Goal: Communication & Community: Answer question/provide support

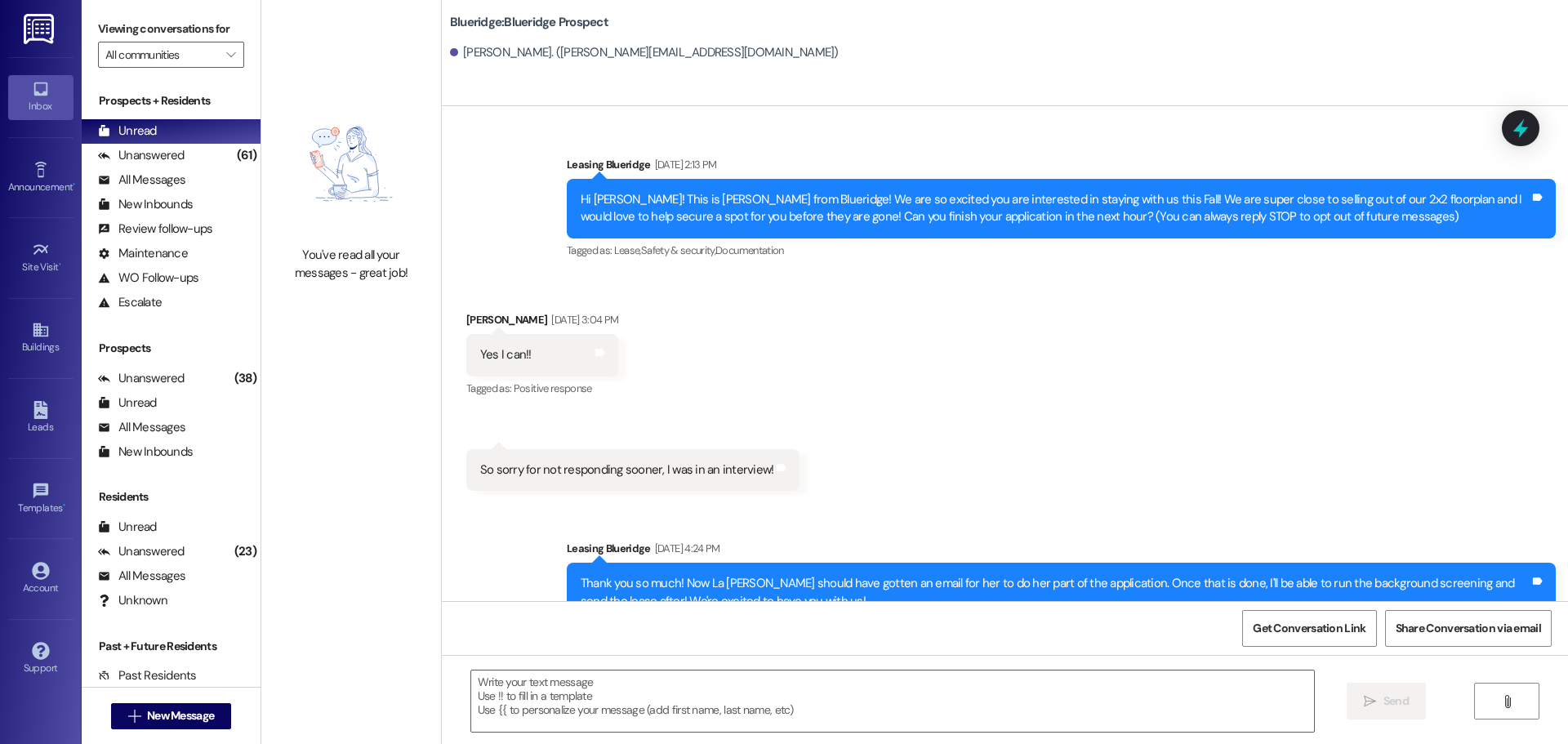
scroll to position [3134, 0]
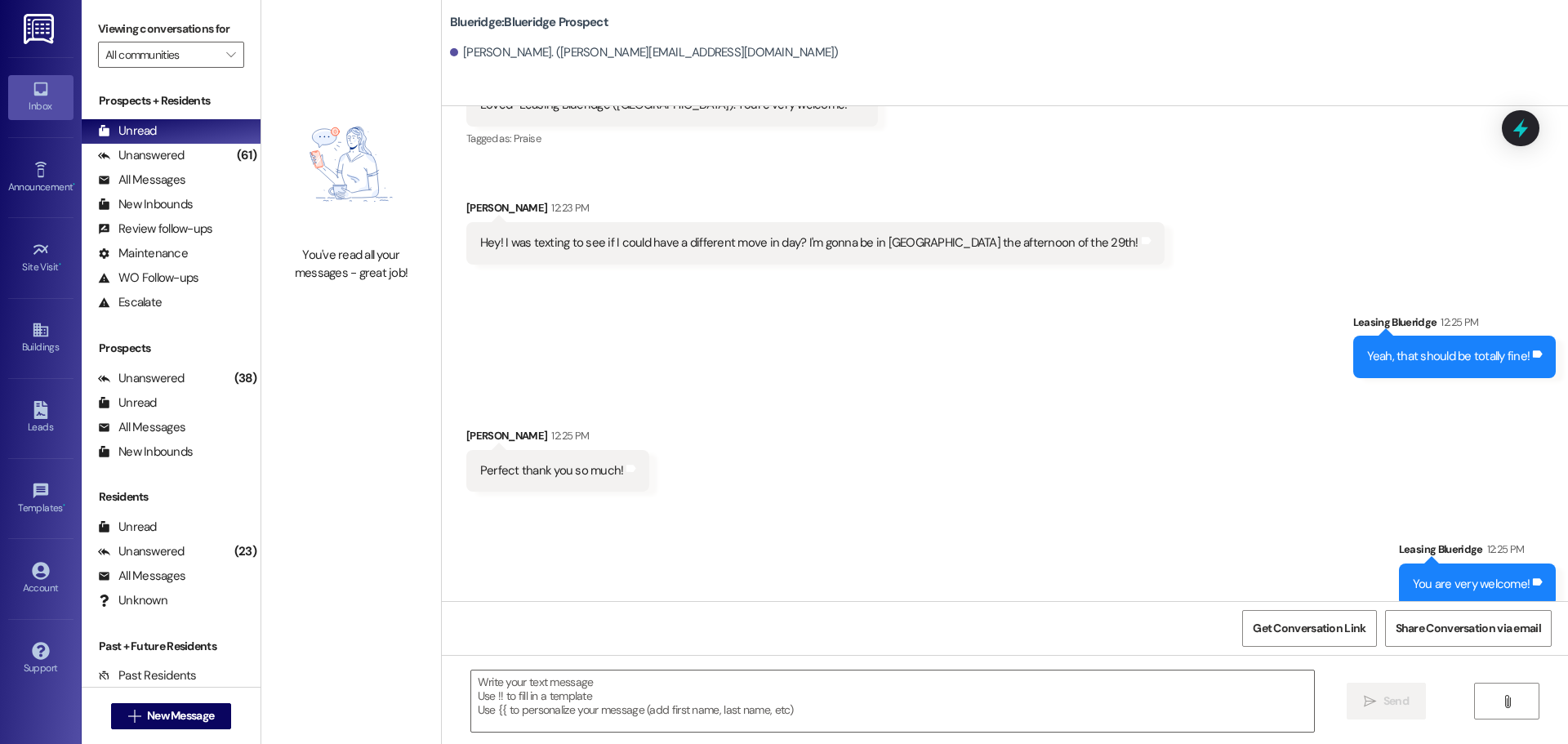
click at [580, 338] on div "Sent via SMS Leasing Blueridge 12:25 PM Yeah, that should be totally fine! Tags…" at bounding box center [1004, 333] width 1126 height 113
click at [1419, 391] on div "Received via SMS [PERSON_NAME] 12:25 PM Perfect thank you so much! Tags and not…" at bounding box center [1004, 447] width 1126 height 113
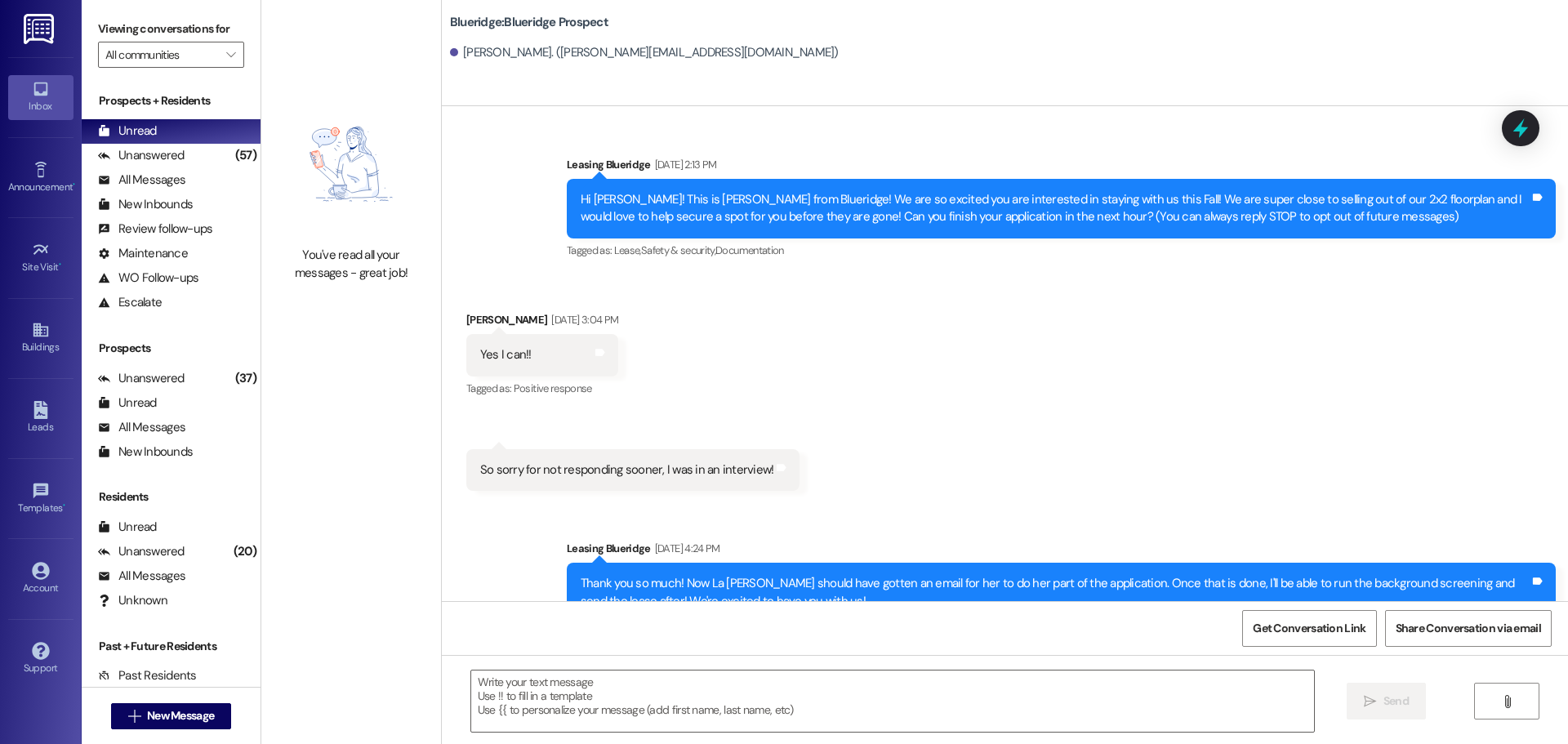
scroll to position [3019, 0]
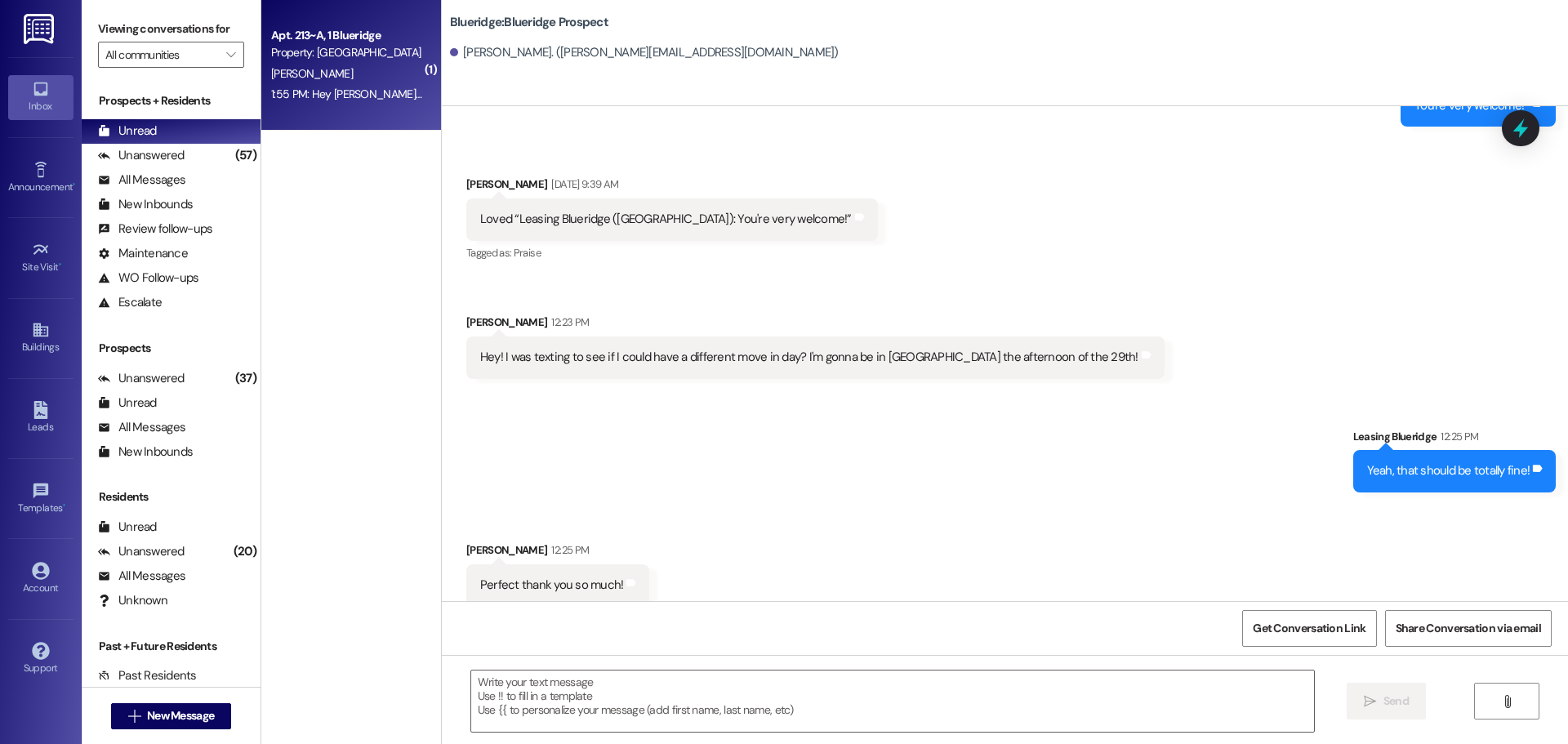
click at [288, 107] on div "Apt. 213~A, 1 Blueridge Property: Blueridge [PERSON_NAME] 1:55 PM: Hey [PERSON_…" at bounding box center [351, 66] width 180 height 131
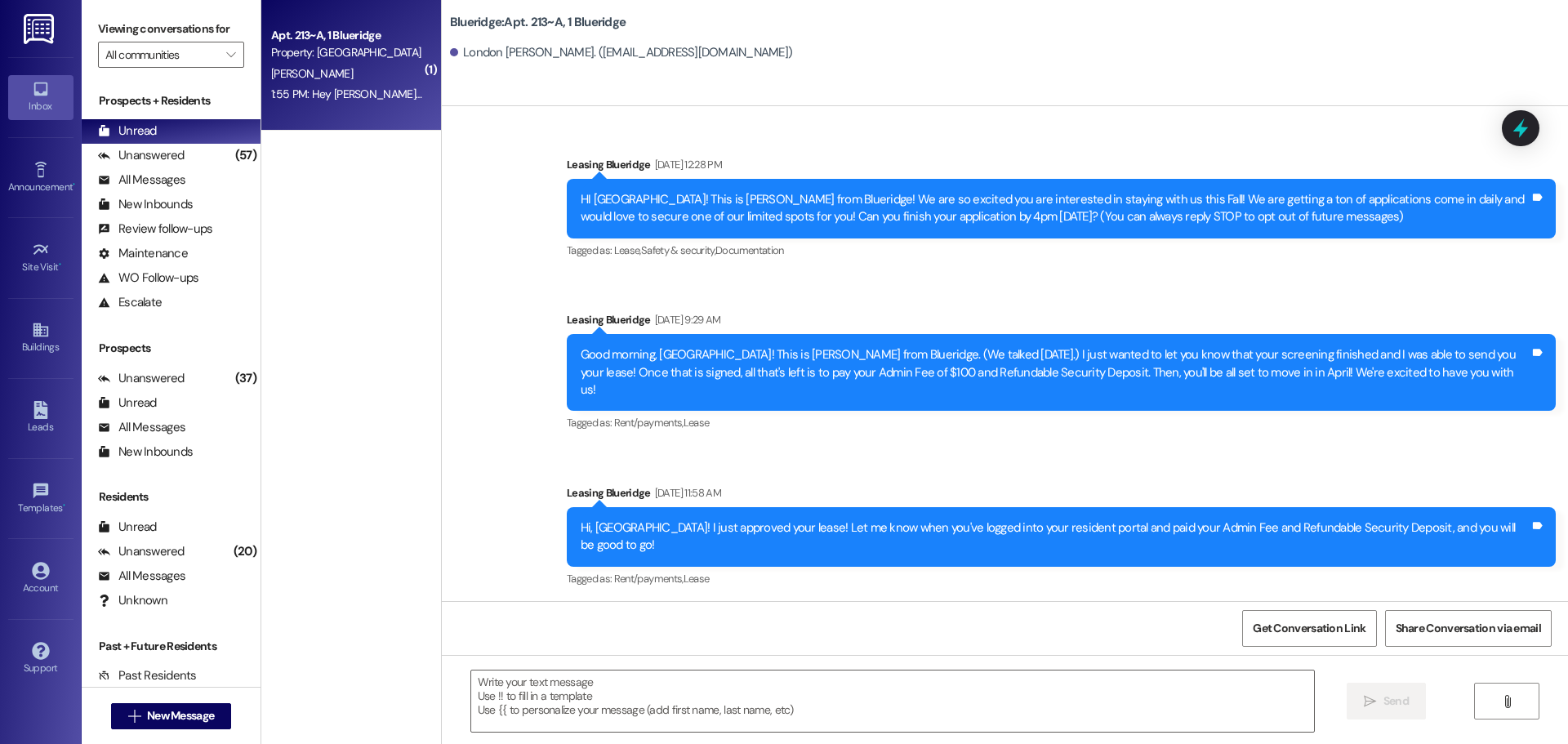
scroll to position [38687, 0]
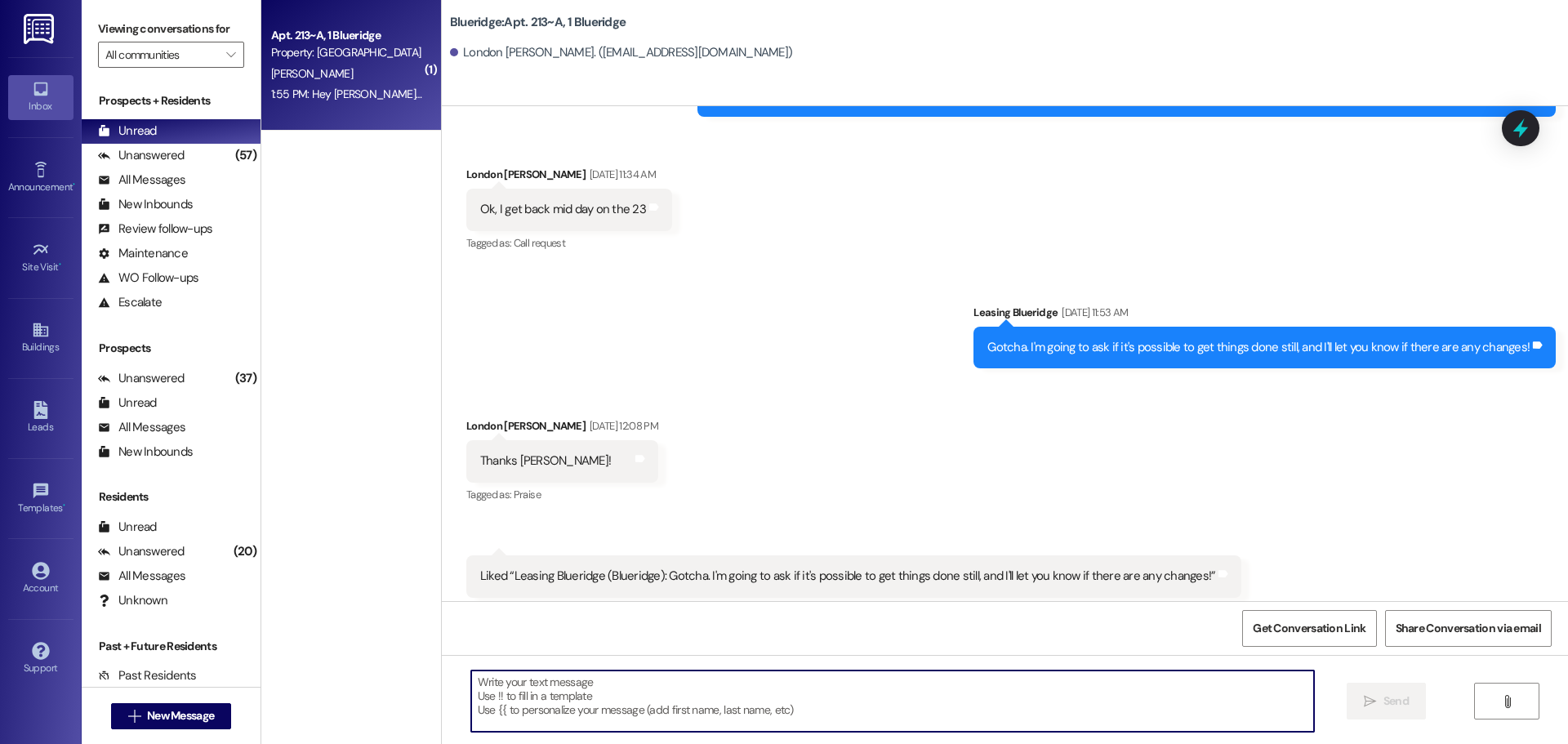
click at [927, 684] on textarea at bounding box center [893, 701] width 843 height 61
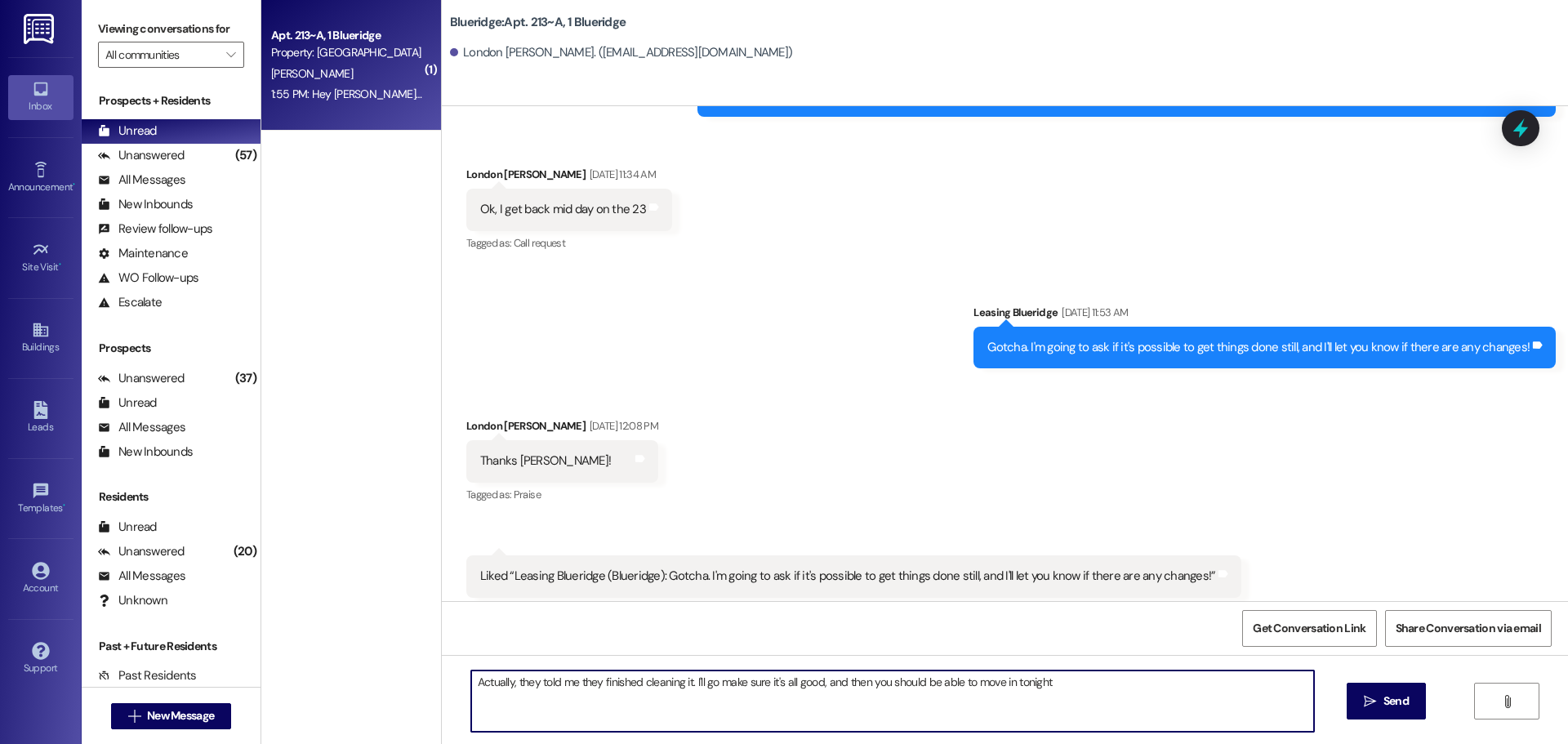
type textarea "Actually, they told me they finished cleaning it. I'll go make sure it's all go…"
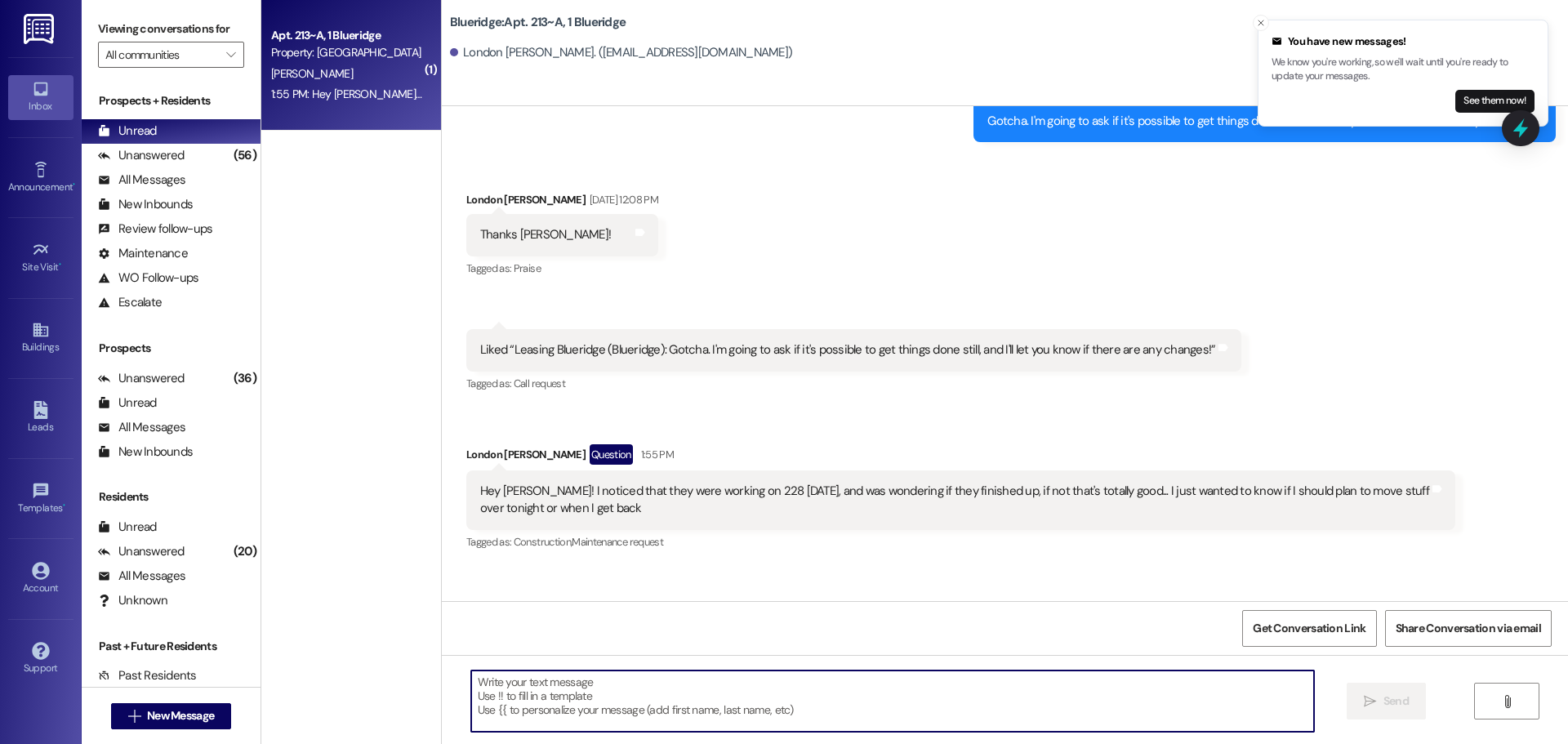
scroll to position [38914, 0]
click at [657, 705] on textarea at bounding box center [893, 701] width 843 height 61
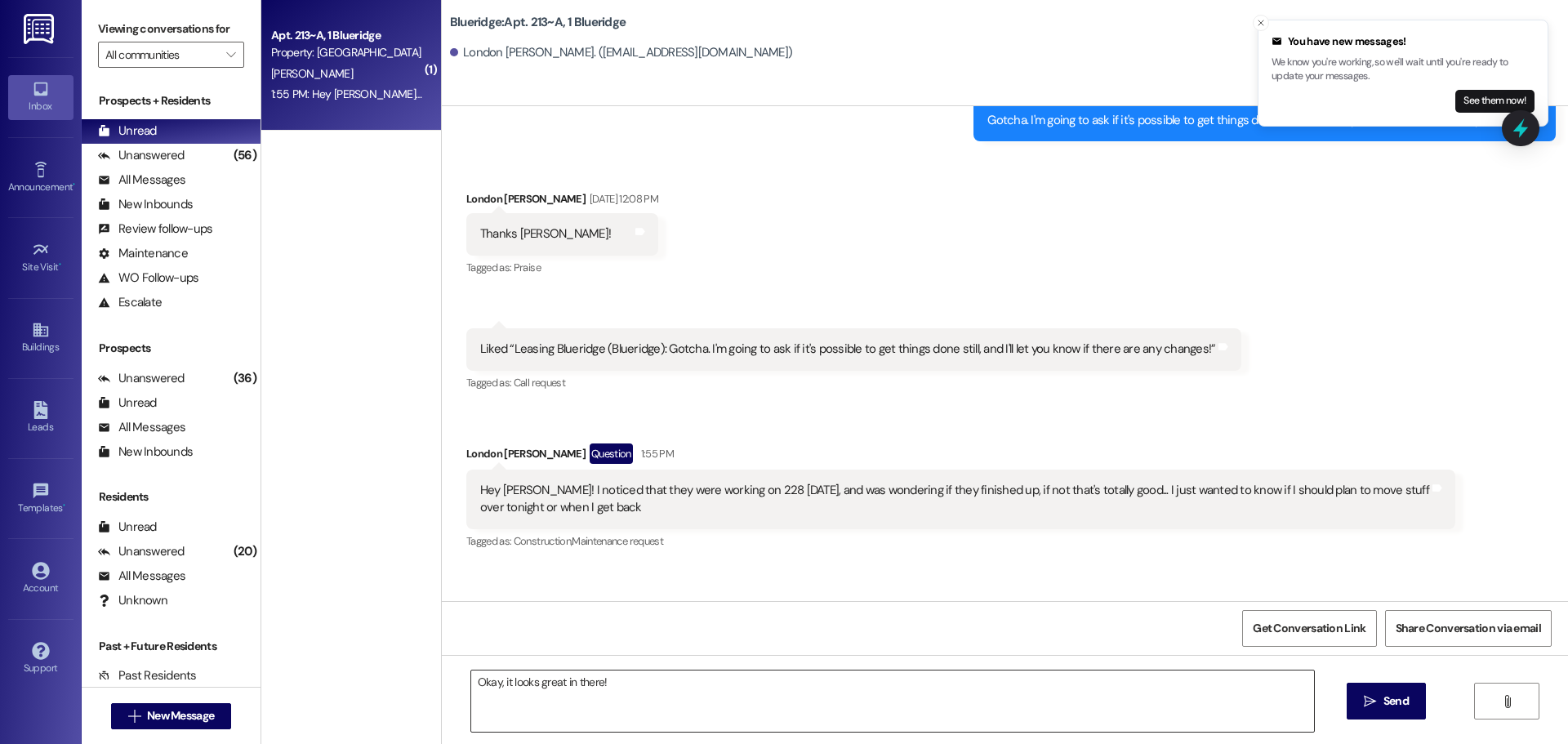
click at [721, 695] on textarea "Okay, it looks great in there!" at bounding box center [893, 701] width 843 height 61
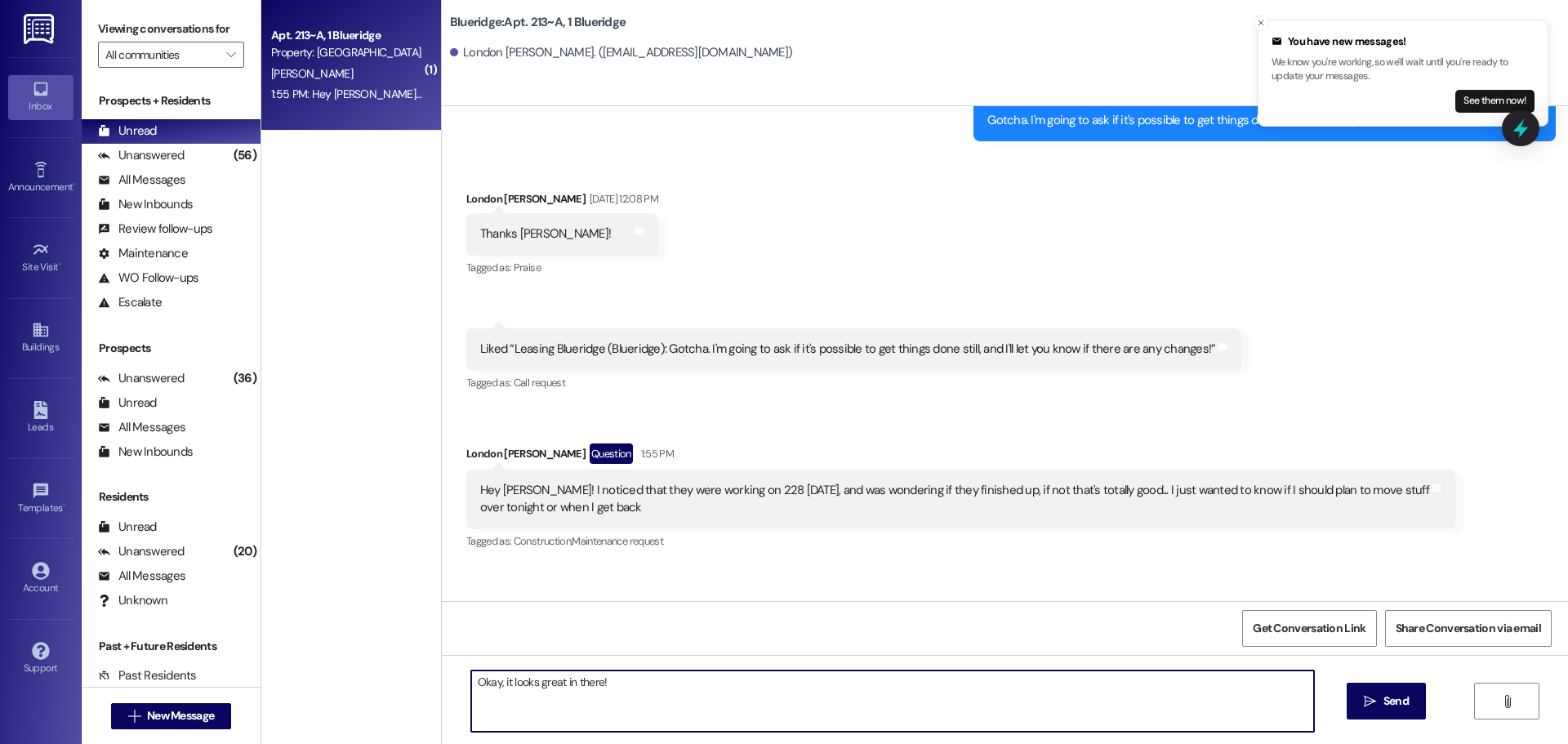
drag, startPoint x: 787, startPoint y: 713, endPoint x: 787, endPoint y: 721, distance: 8.0
click at [787, 713] on textarea "Okay, it looks great in there!" at bounding box center [893, 701] width 843 height 61
paste textarea "95780"
type textarea "Okay, it looks great in there! 95780 is your code for now (We'll be changing th…"
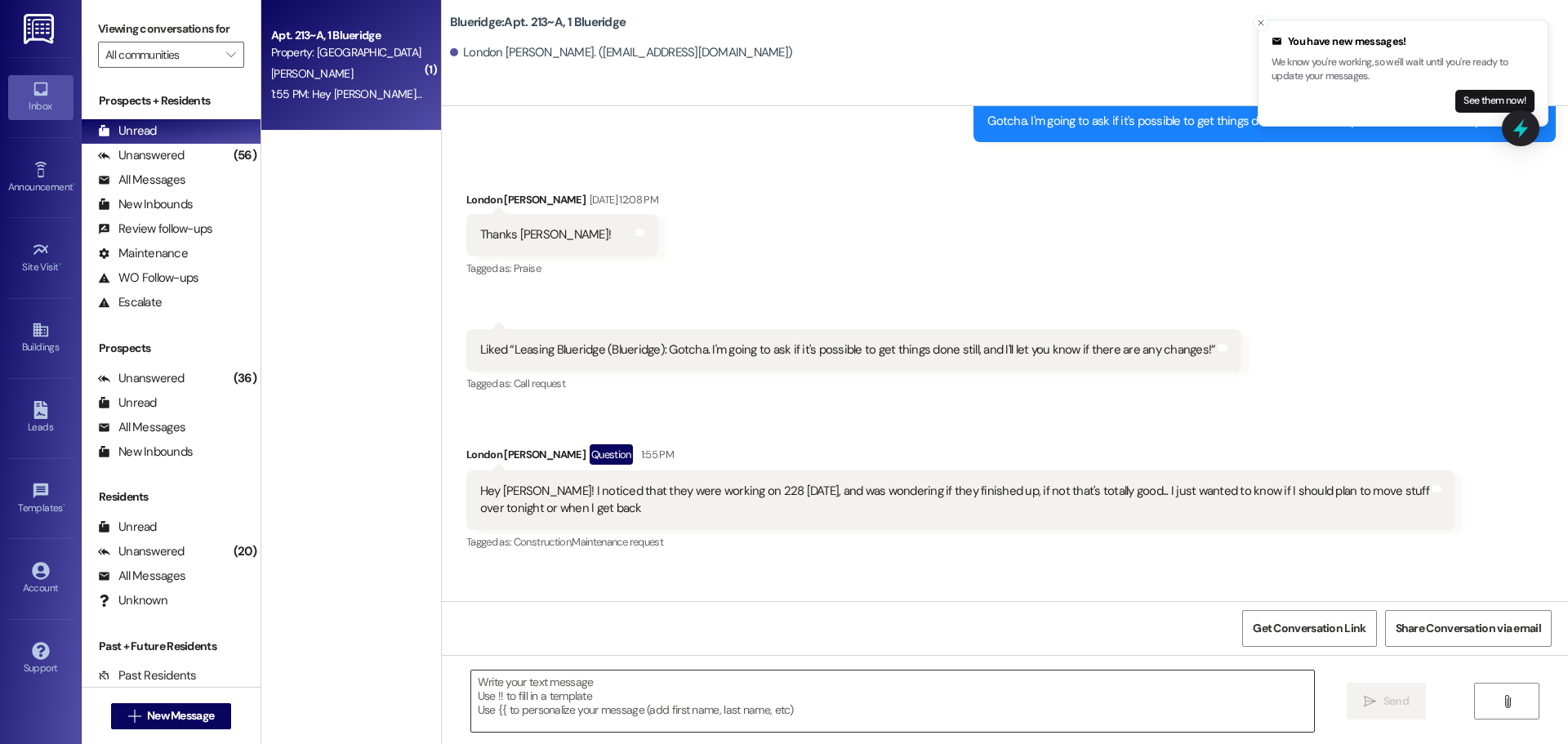
click at [702, 711] on textarea at bounding box center [893, 701] width 843 height 61
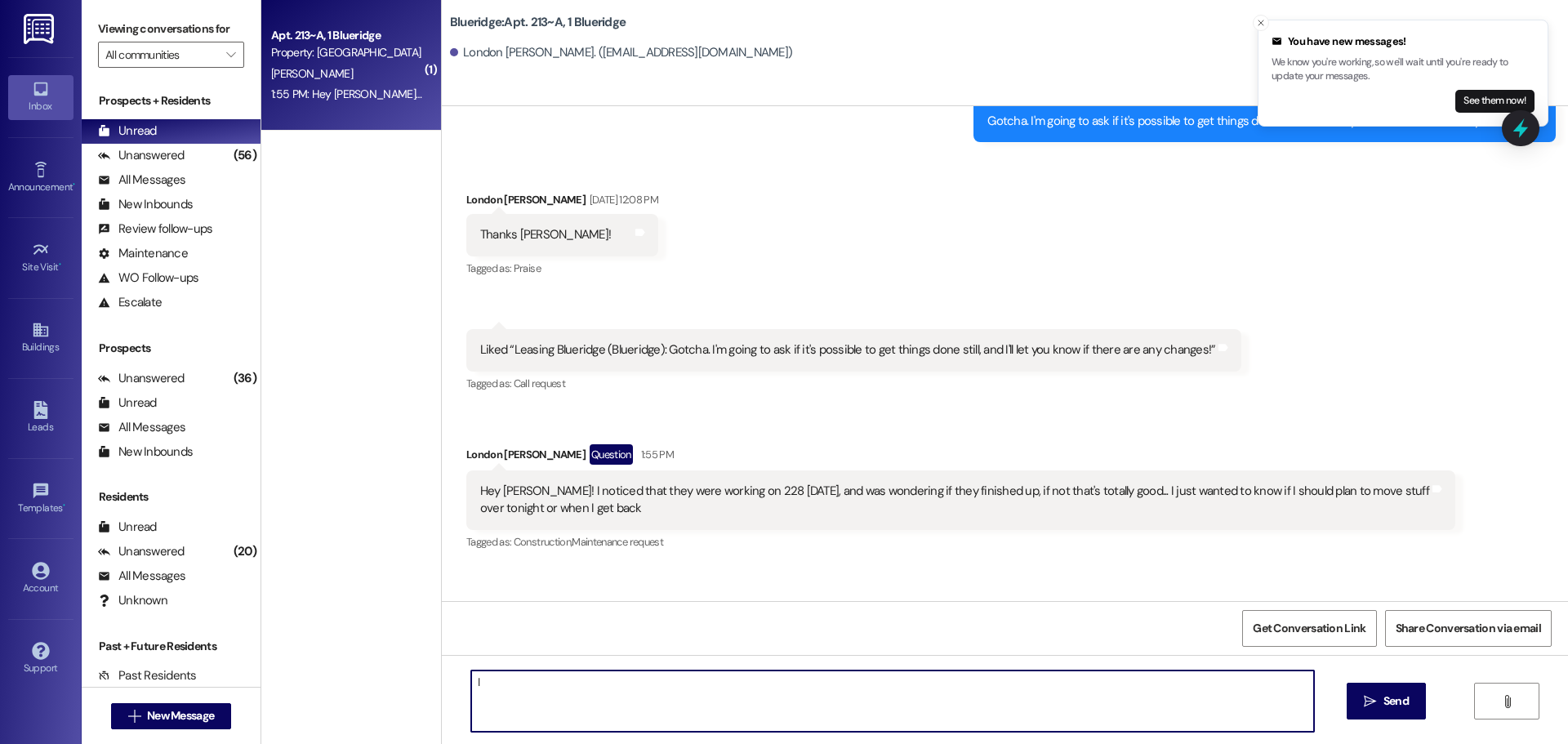
type textarea "I"
type textarea "I believe you'll be in the middle room in the corner. I'm working on getting th…"
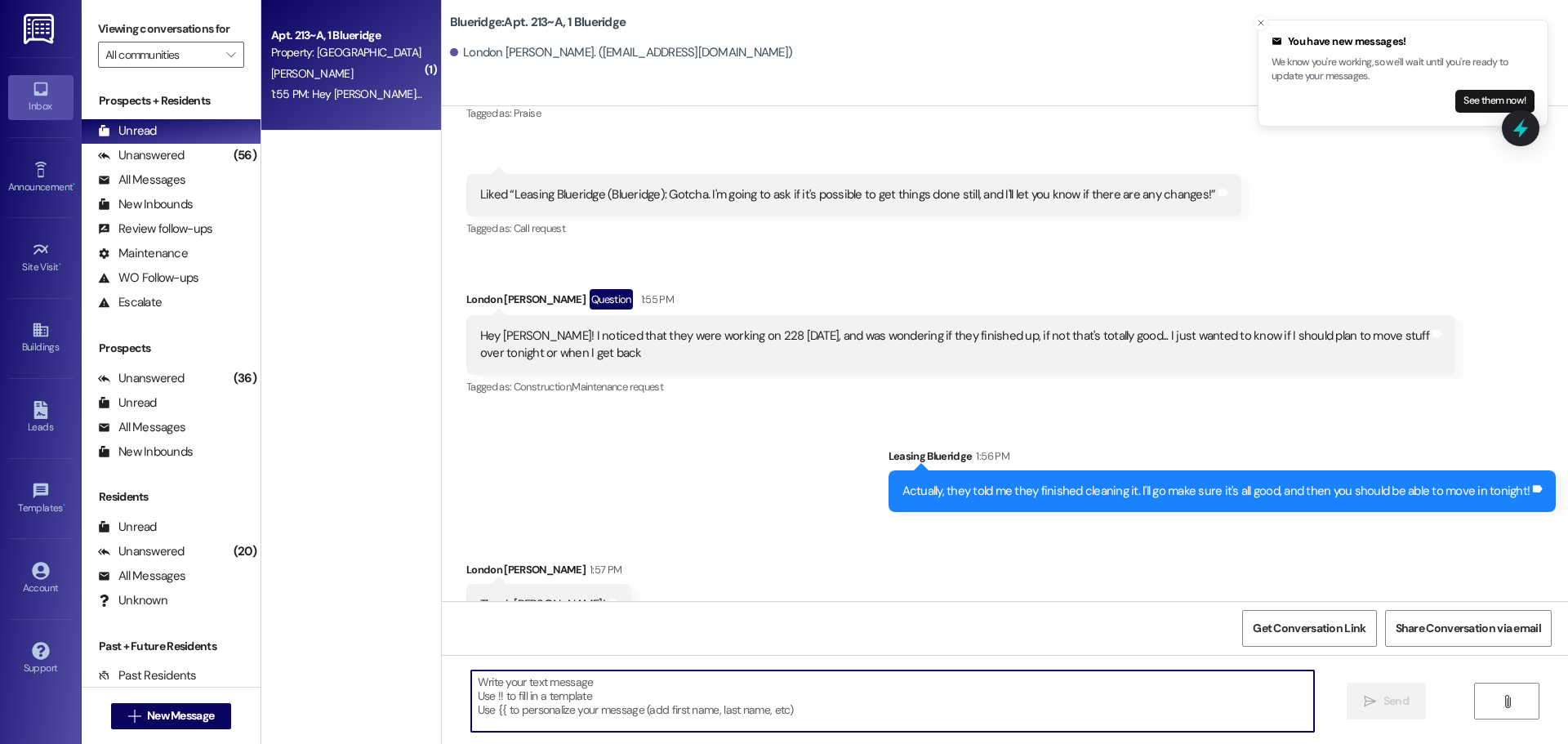
scroll to position [39142, 0]
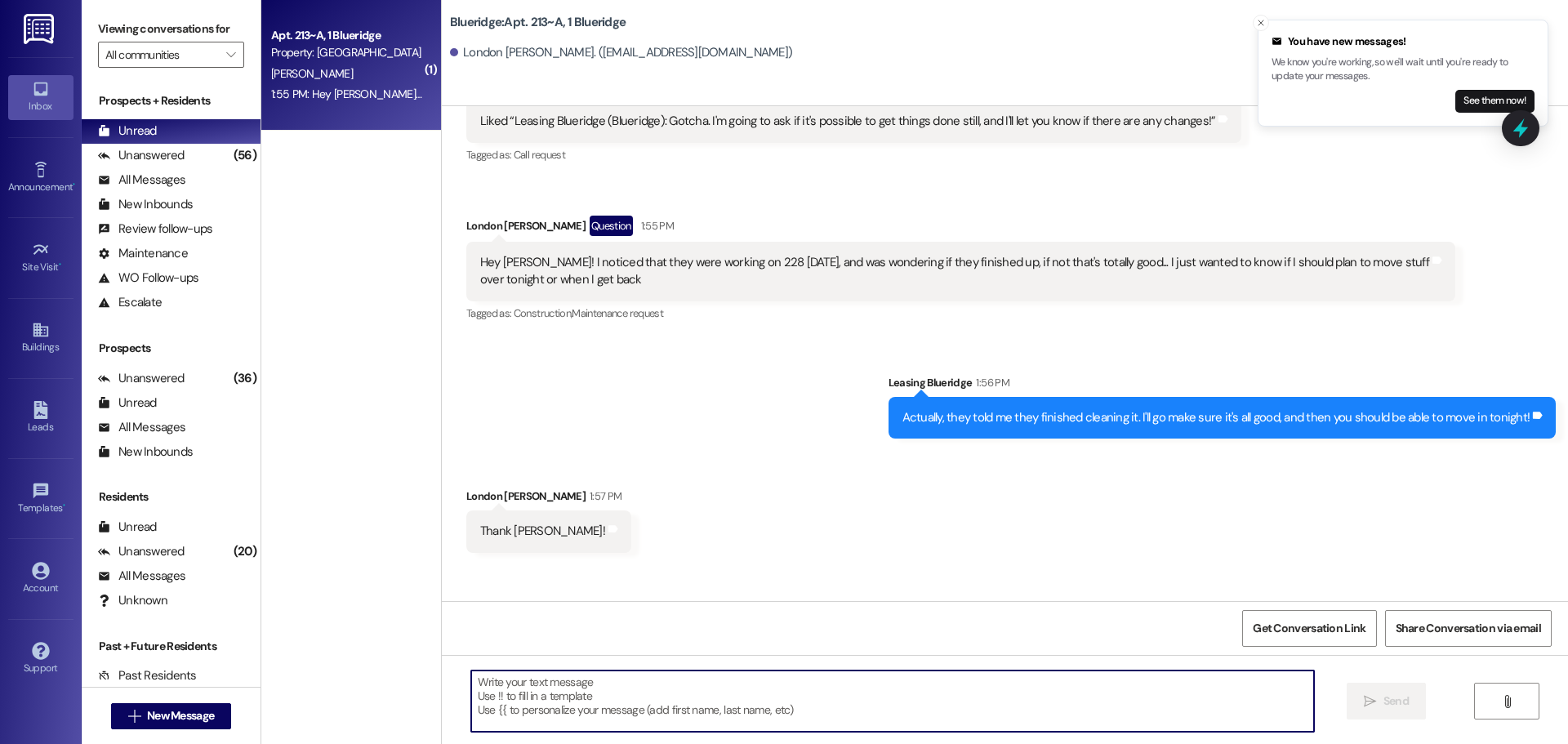
click at [897, 695] on textarea at bounding box center [893, 701] width 843 height 61
type textarea "You are free to start moving in right away!"
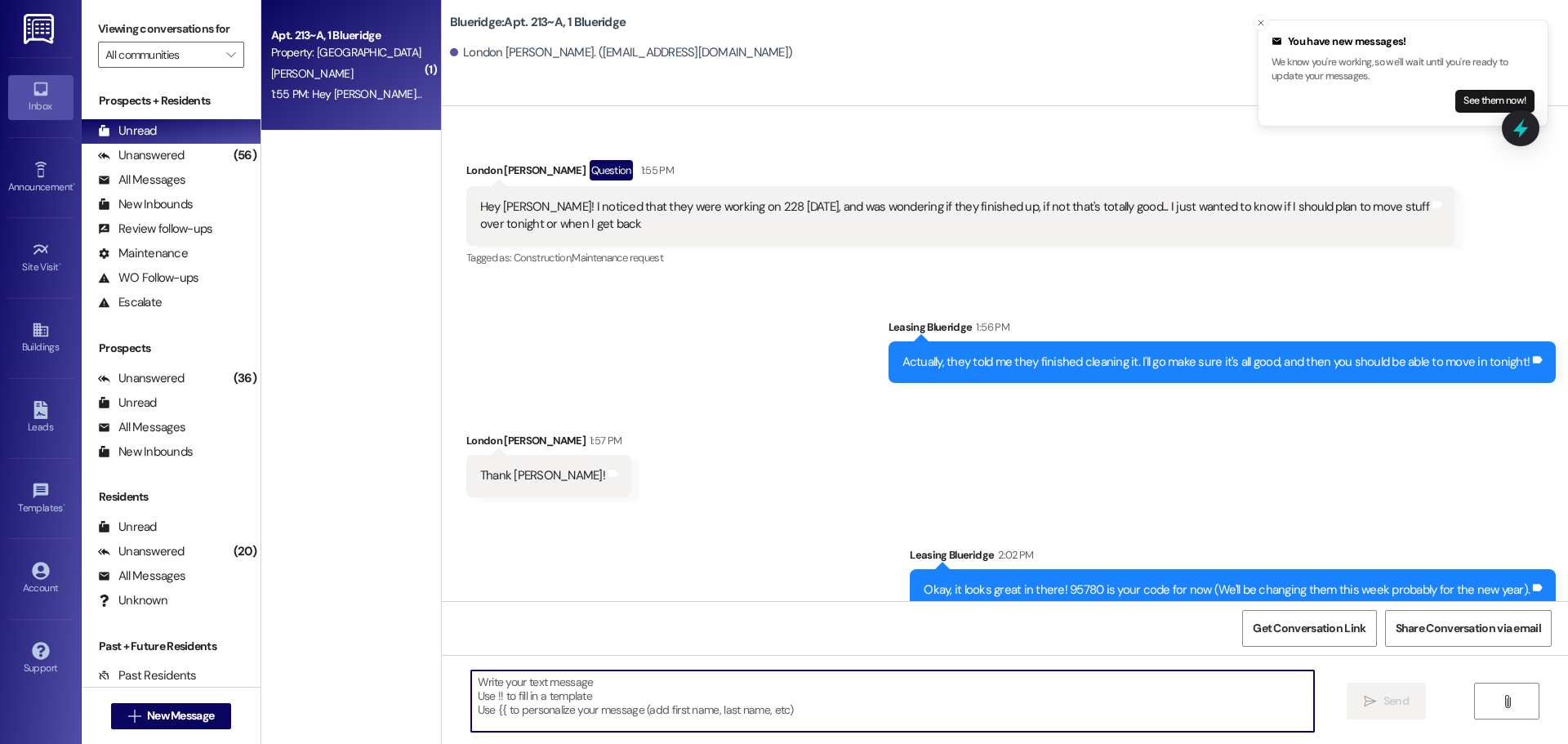
scroll to position [39255, 0]
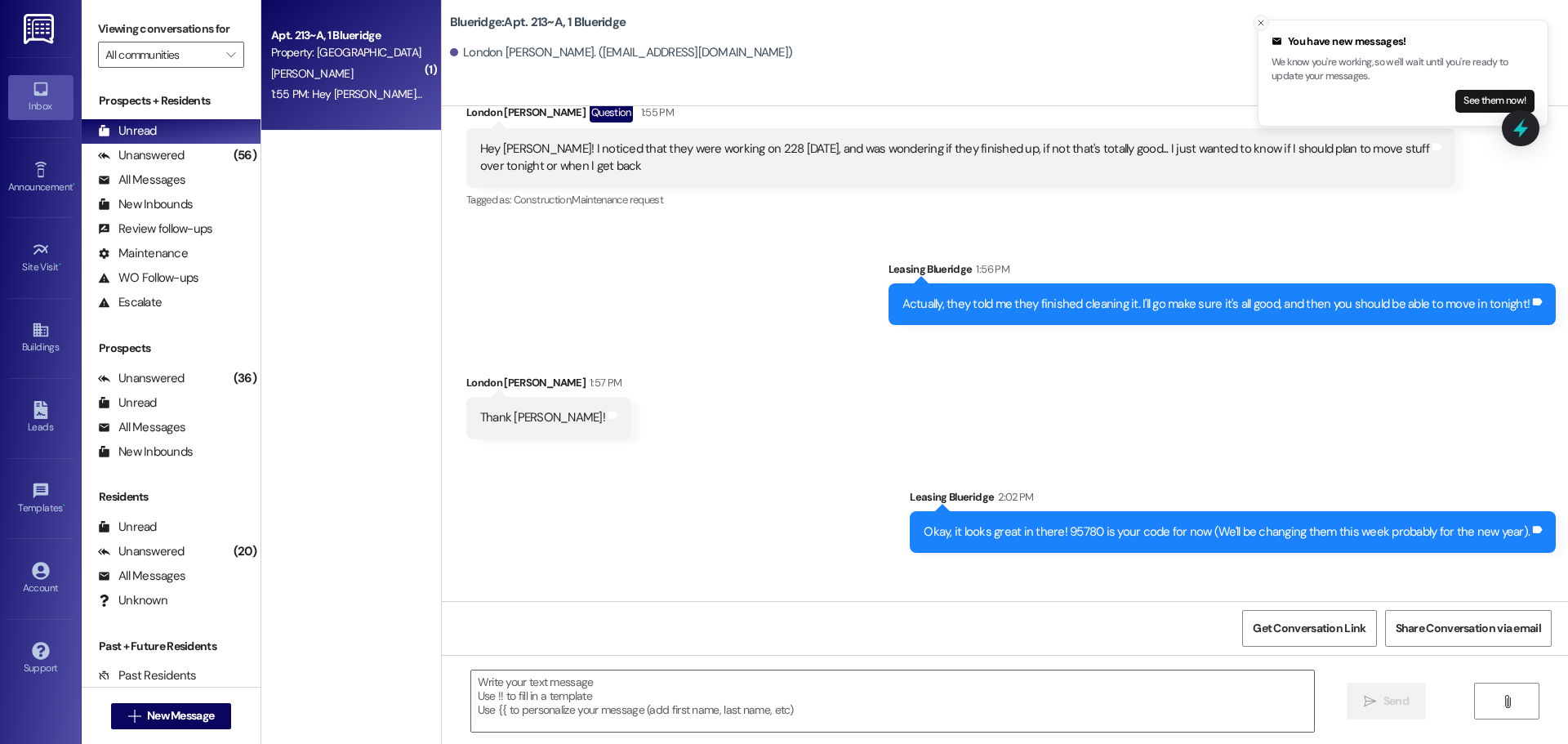
click at [1256, 18] on button "Close toast" at bounding box center [1261, 22] width 16 height 16
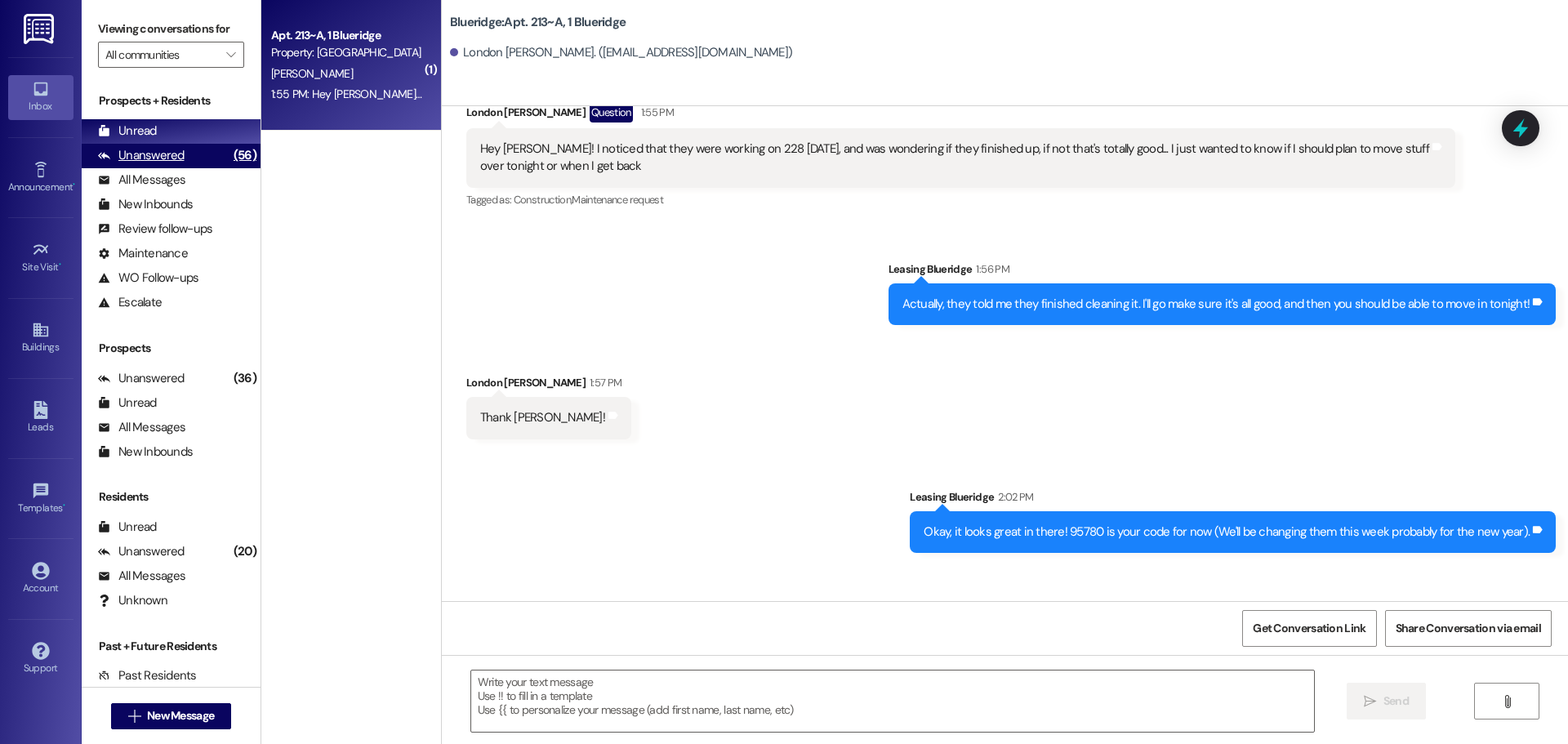
click at [208, 152] on div "Unanswered (56)" at bounding box center [171, 156] width 179 height 25
click at [203, 128] on div "Unread (0)" at bounding box center [171, 131] width 179 height 25
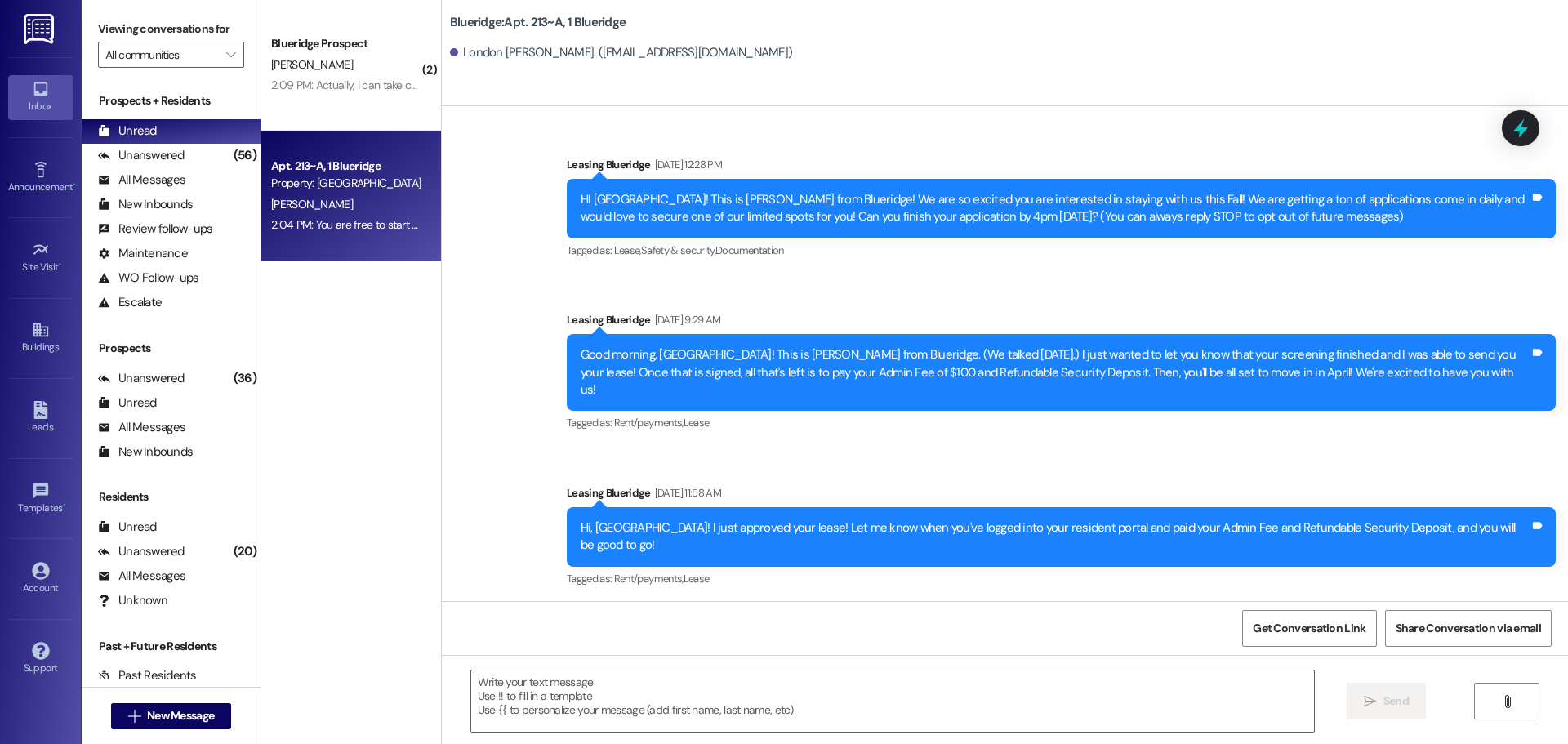
scroll to position [38937, 0]
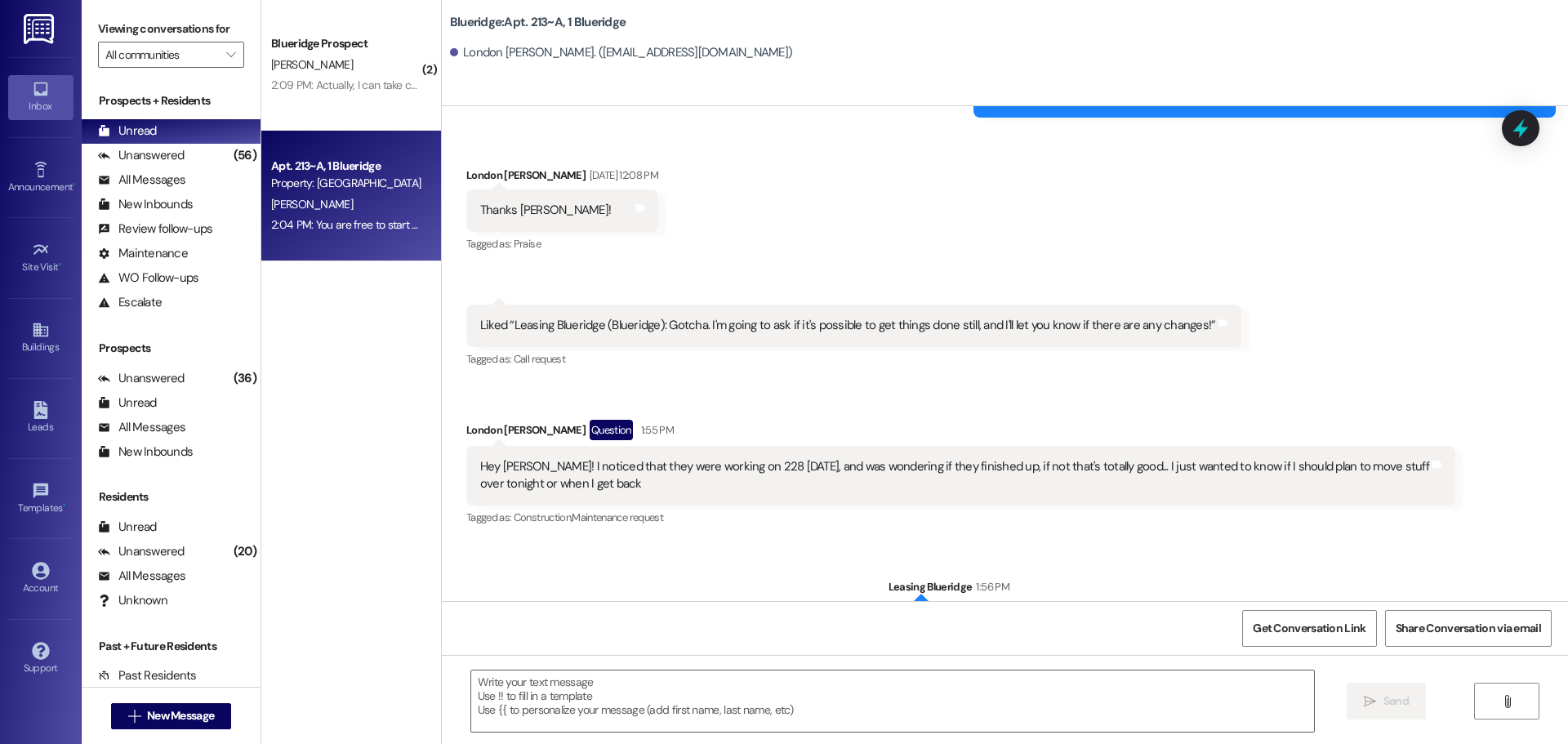
click at [346, 208] on div "[PERSON_NAME]" at bounding box center [346, 204] width 154 height 20
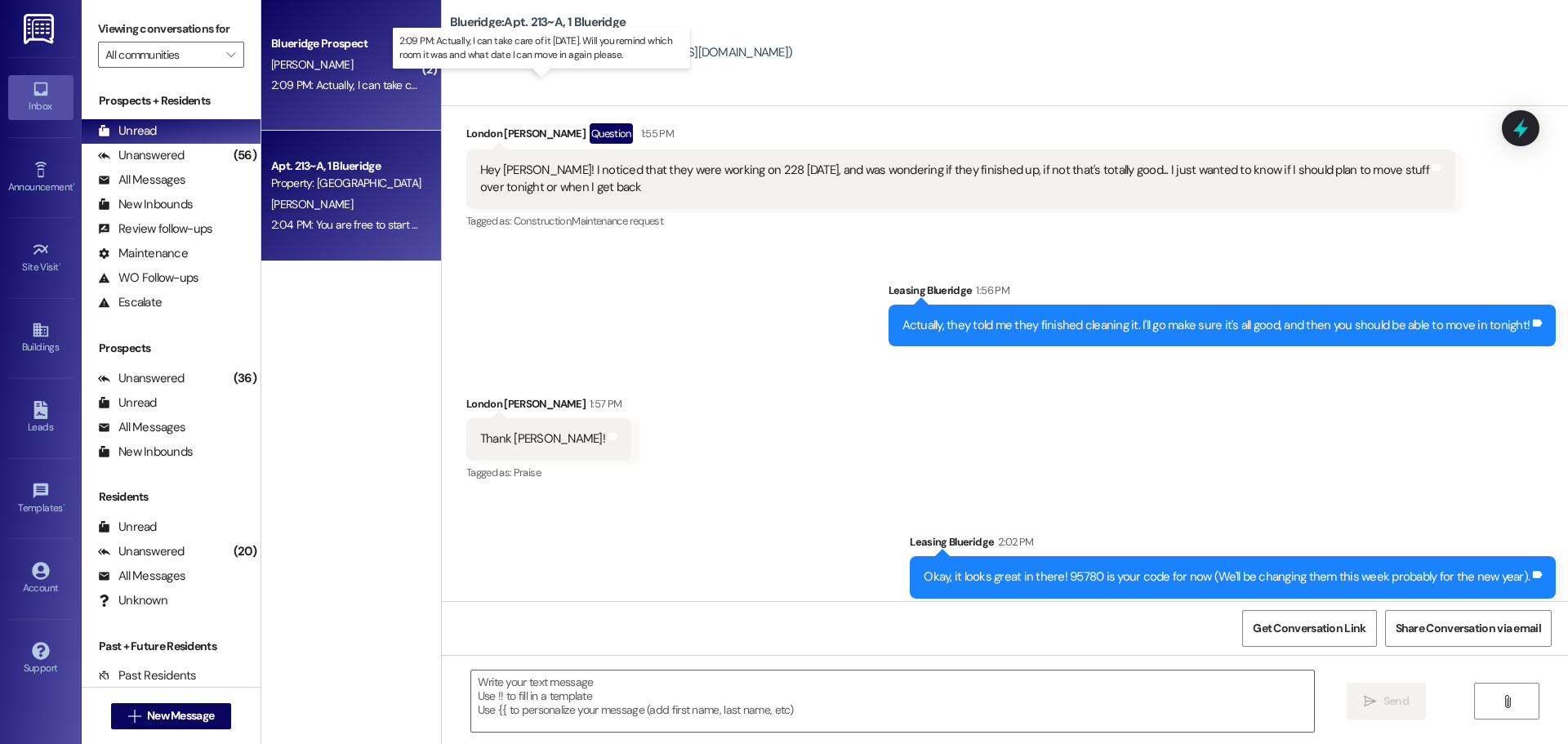
click at [351, 85] on div "2:09 PM: Actually, I can take care of it [DATE]. Will you remind which room it …" at bounding box center [559, 84] width 575 height 14
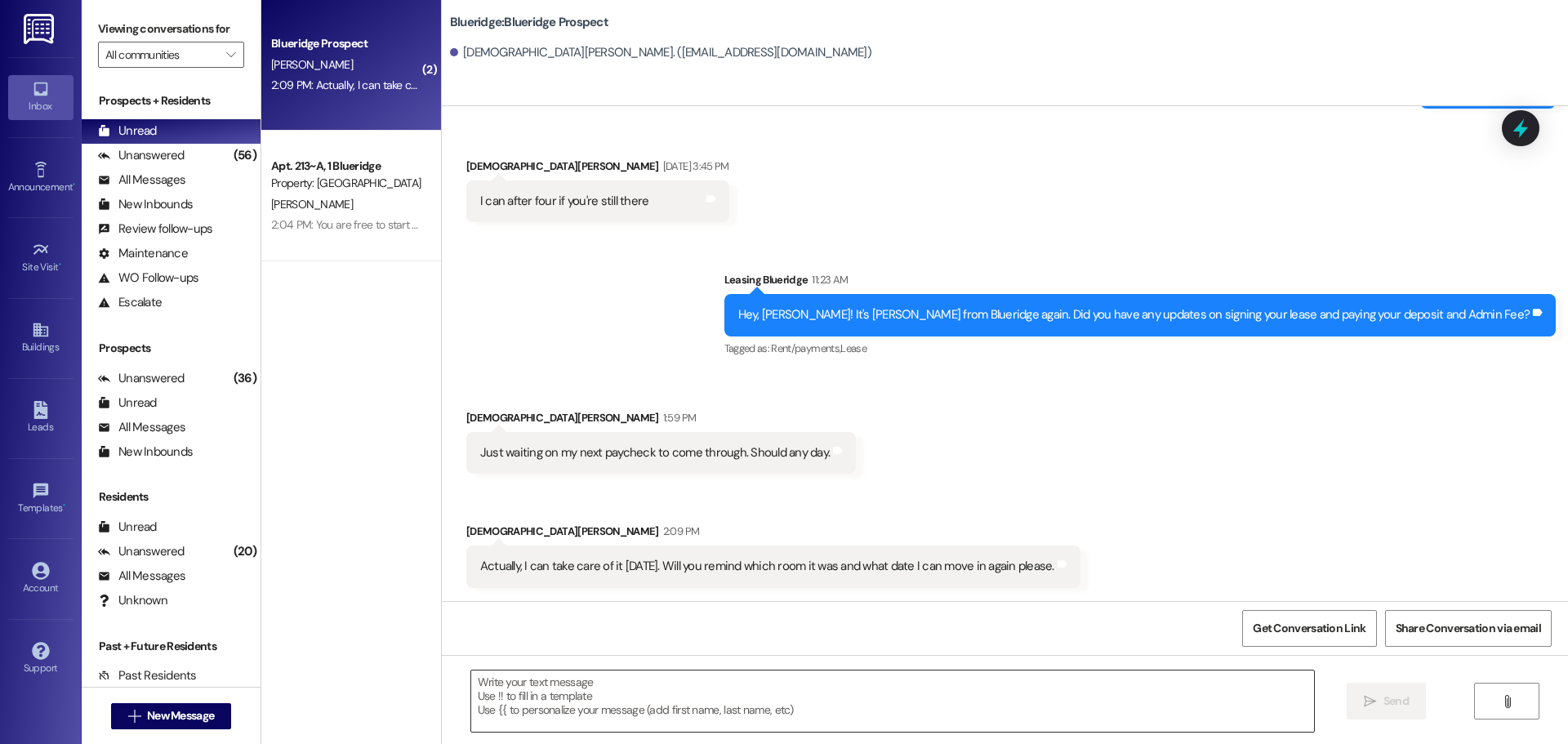
scroll to position [4061, 0]
click at [760, 687] on textarea at bounding box center [893, 701] width 843 height 61
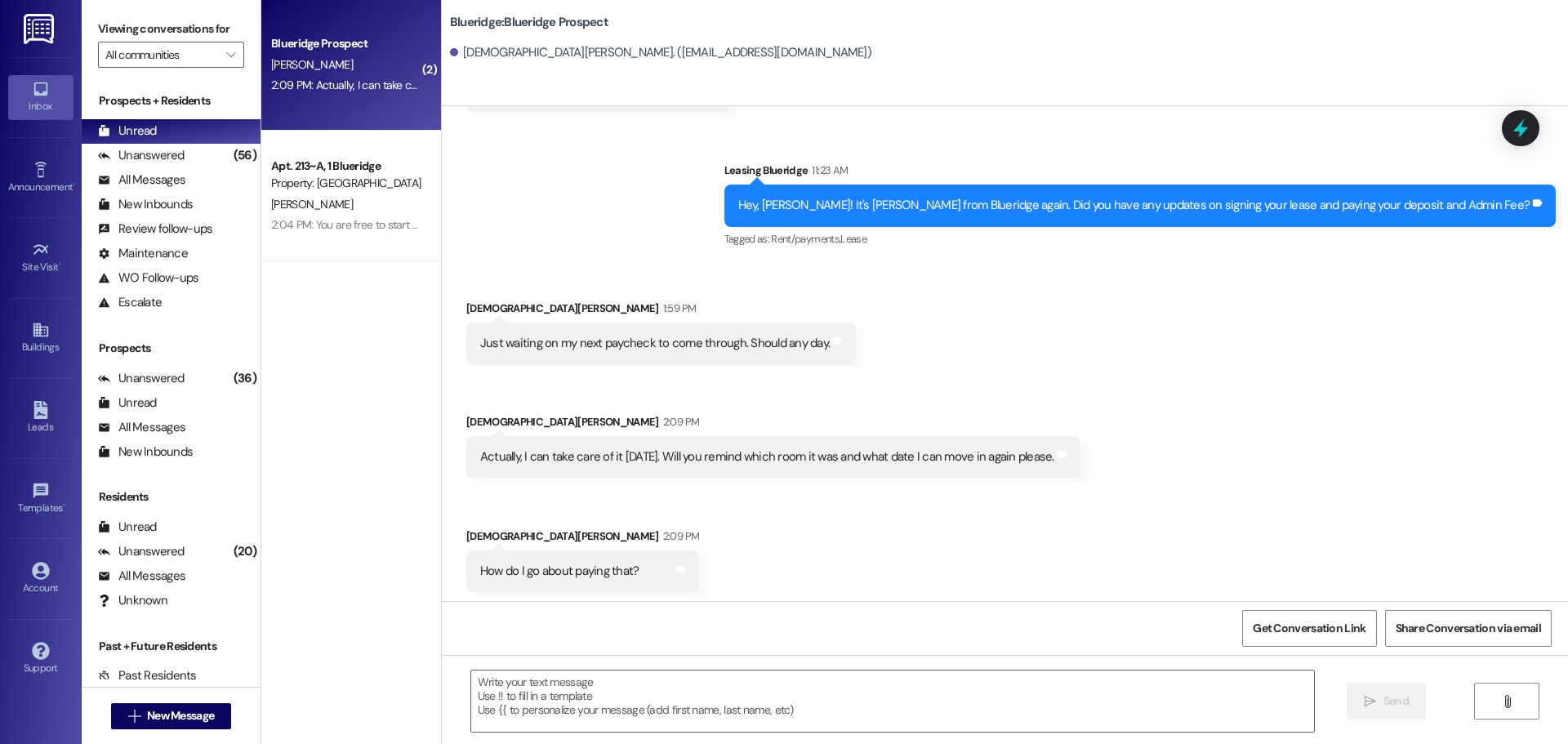
scroll to position [4174, 0]
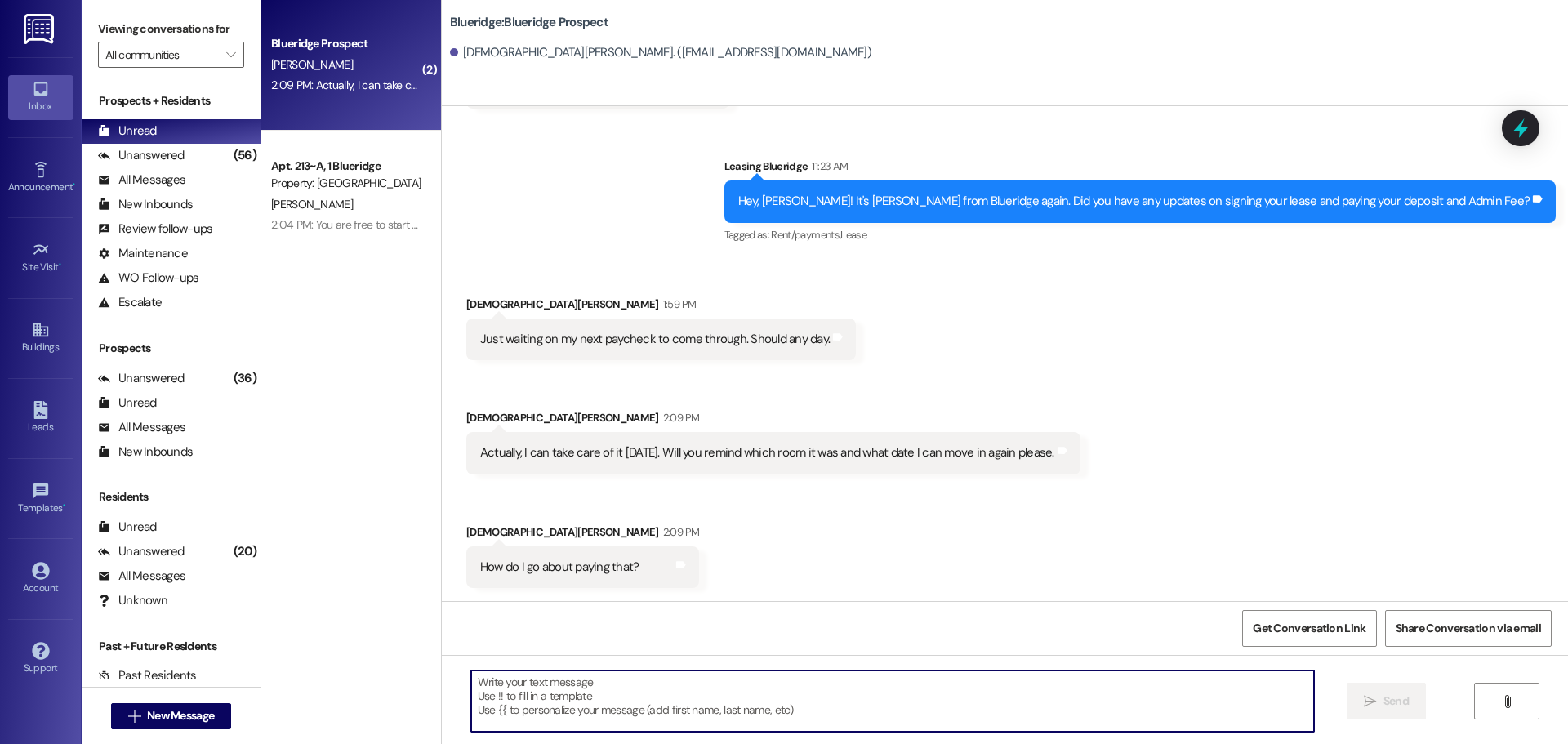
click at [740, 691] on textarea at bounding box center [893, 701] width 843 height 61
drag, startPoint x: 901, startPoint y: 697, endPoint x: 878, endPoint y: 703, distance: 23.8
click at [901, 703] on textarea at bounding box center [893, 701] width 843 height 61
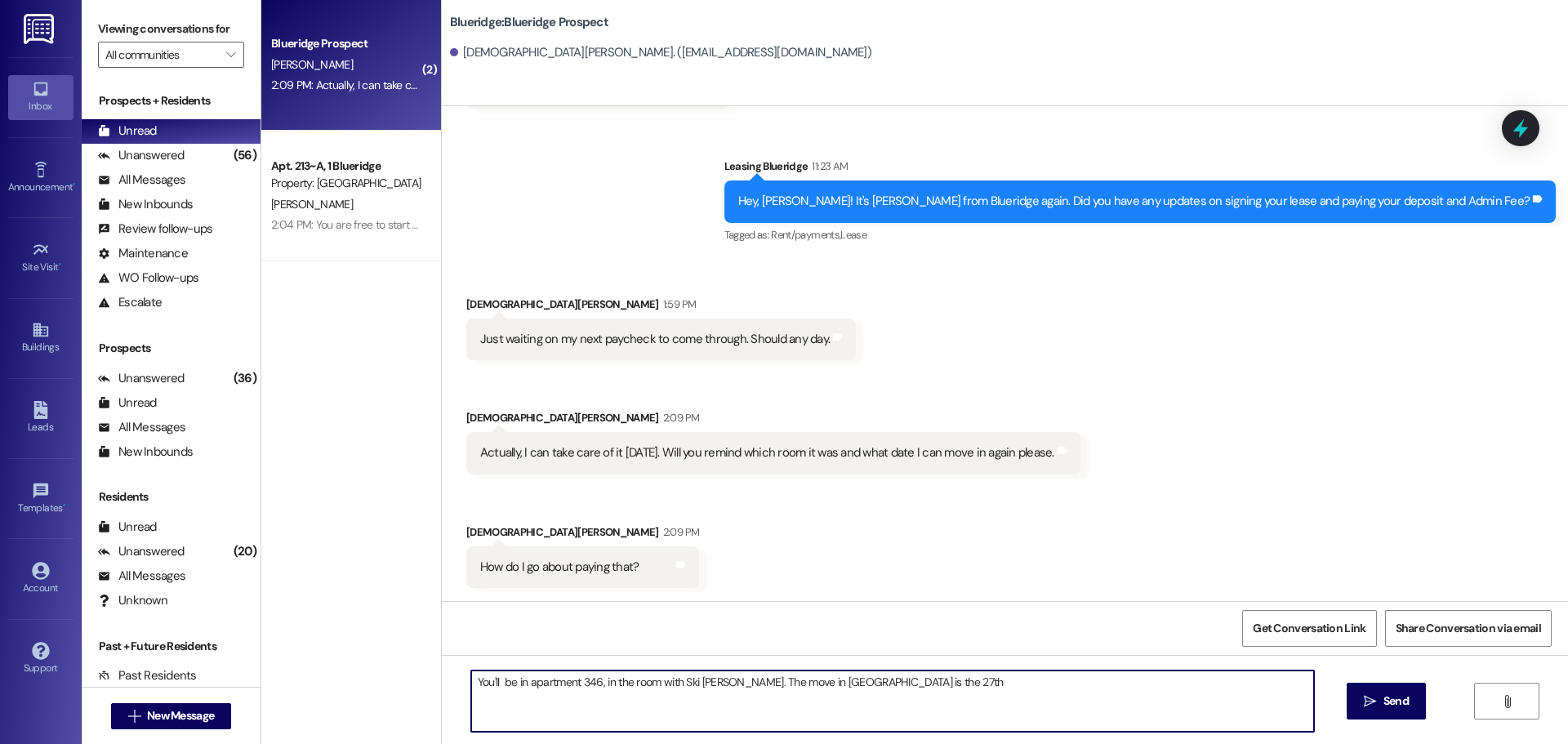
type textarea "You'll be in apartment 346, in the room with Ski [PERSON_NAME]. The move in [GE…"
click at [1062, 680] on textarea "And you can pay those in your Resident portal on the [DOMAIN_NAME] website, or …" at bounding box center [893, 701] width 843 height 61
paste textarea "[URL][DOMAIN_NAME]"
type textarea "And you can pay those in your Resident portal on the [DOMAIN_NAME] website, or …"
click at [1386, 705] on span "Send" at bounding box center [1396, 701] width 26 height 17
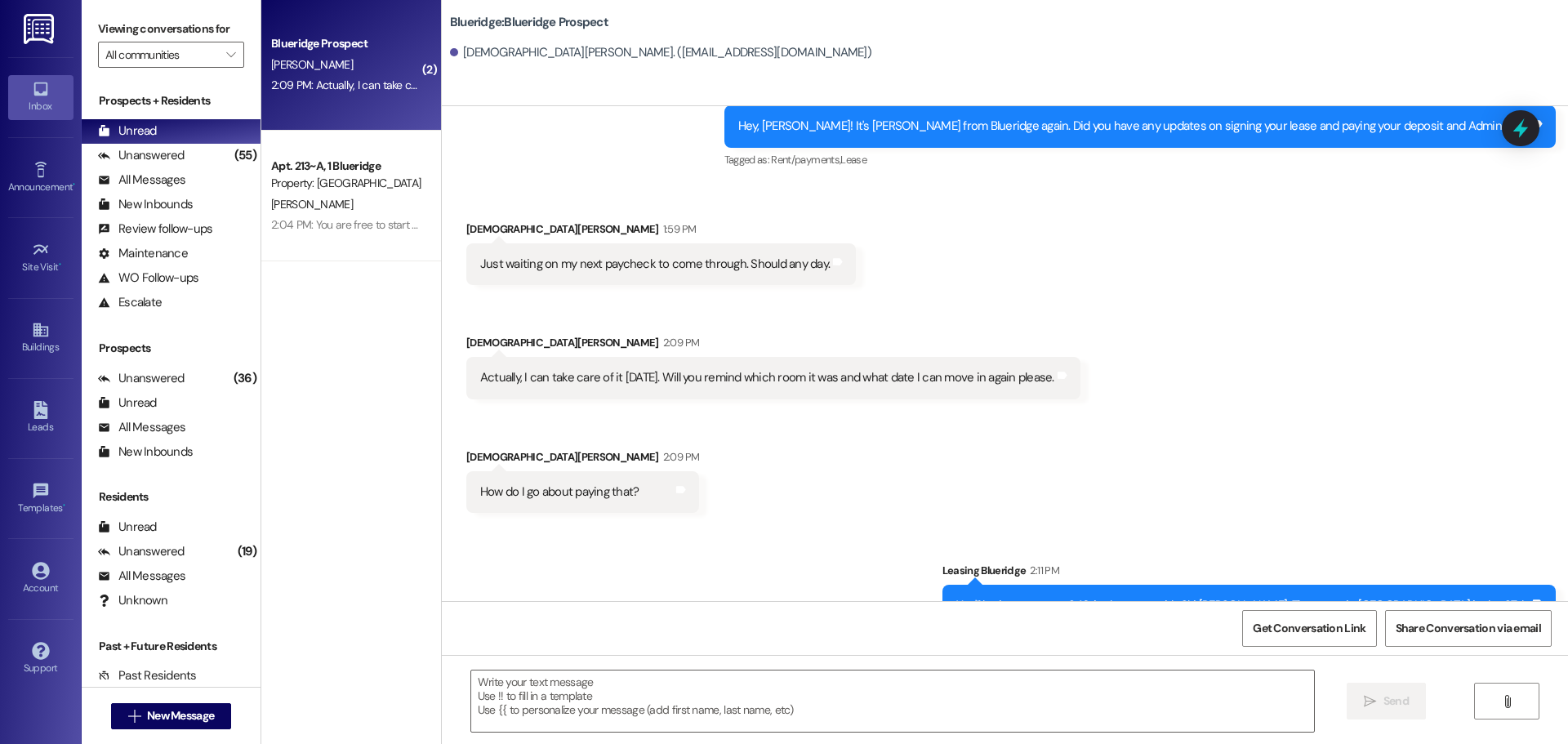
scroll to position [4402, 0]
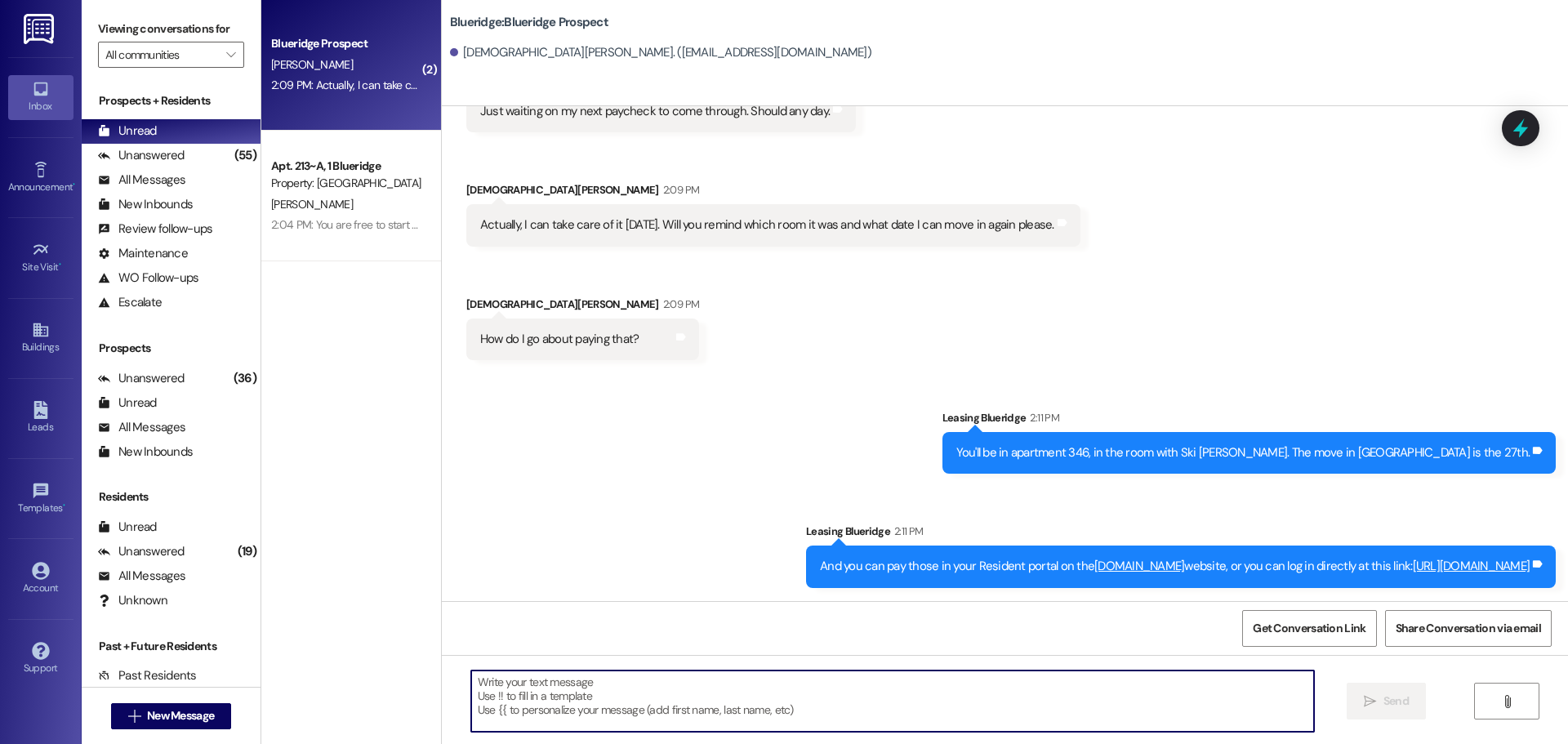
drag, startPoint x: 813, startPoint y: 707, endPoint x: 807, endPoint y: 692, distance: 16.2
click at [814, 707] on textarea at bounding box center [893, 701] width 843 height 61
type textarea "Thank you so much!"
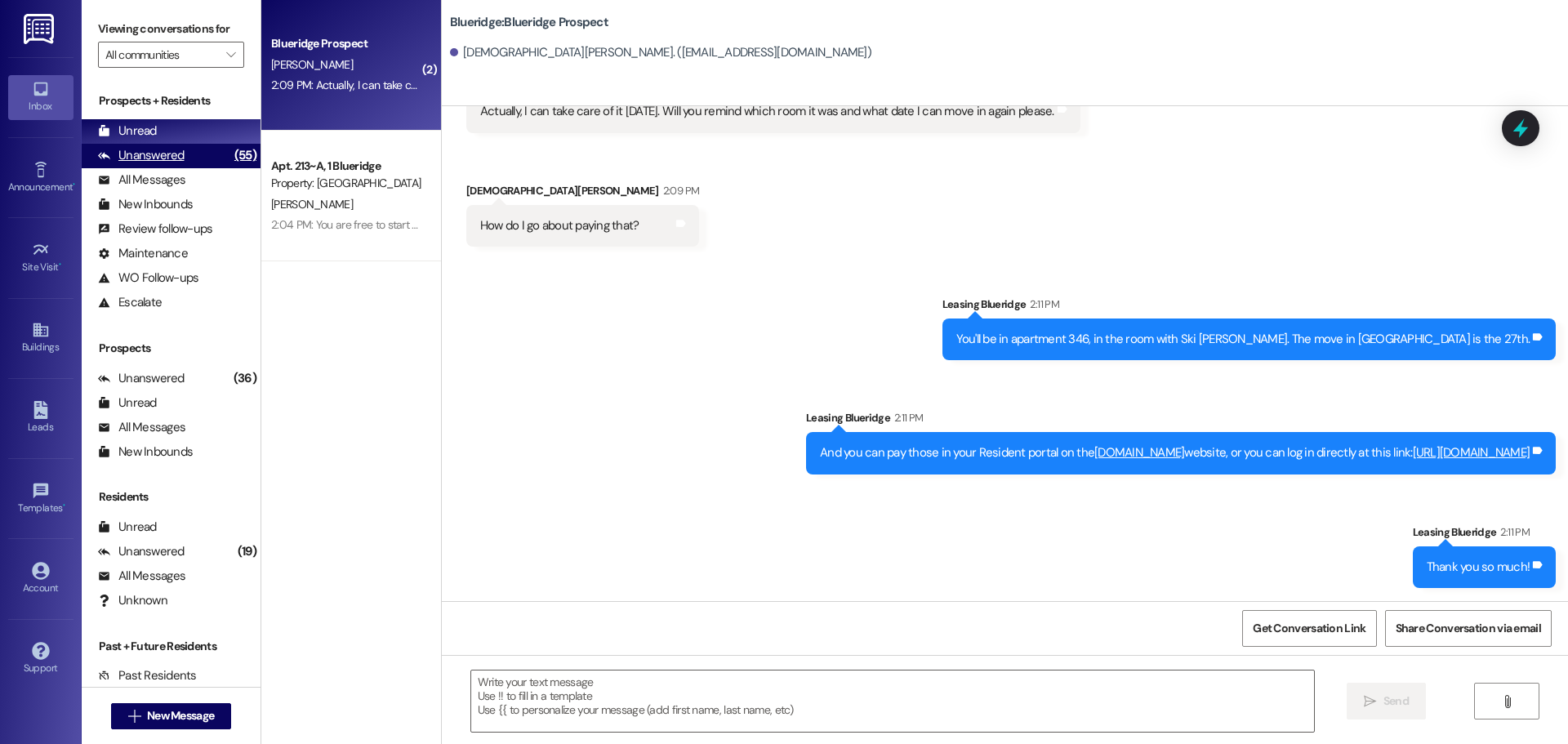
click at [231, 162] on div "(55)" at bounding box center [246, 156] width 31 height 26
click at [210, 131] on div "Unread (0)" at bounding box center [171, 131] width 179 height 25
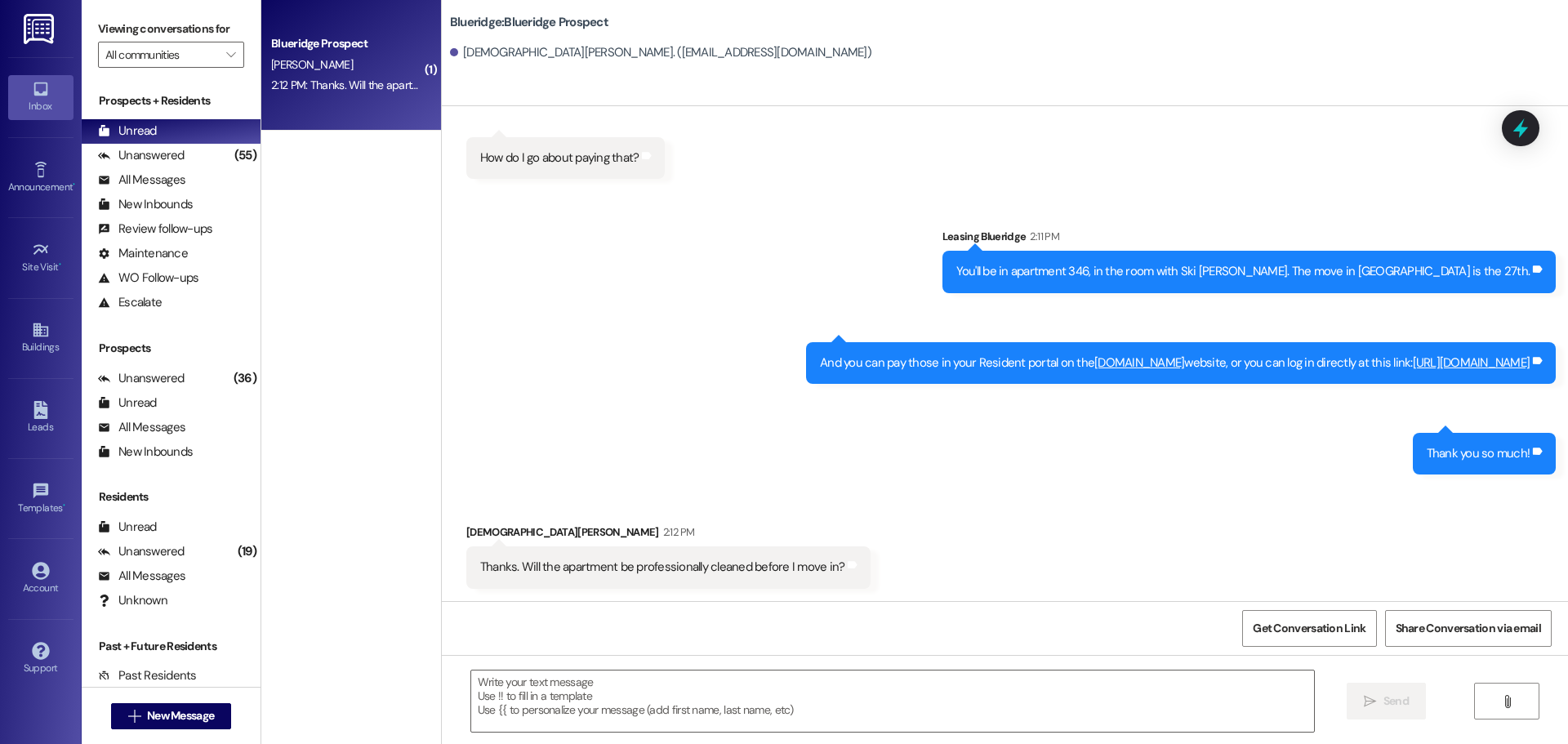
scroll to position [4561, 0]
click at [814, 718] on textarea at bounding box center [893, 701] width 843 height 61
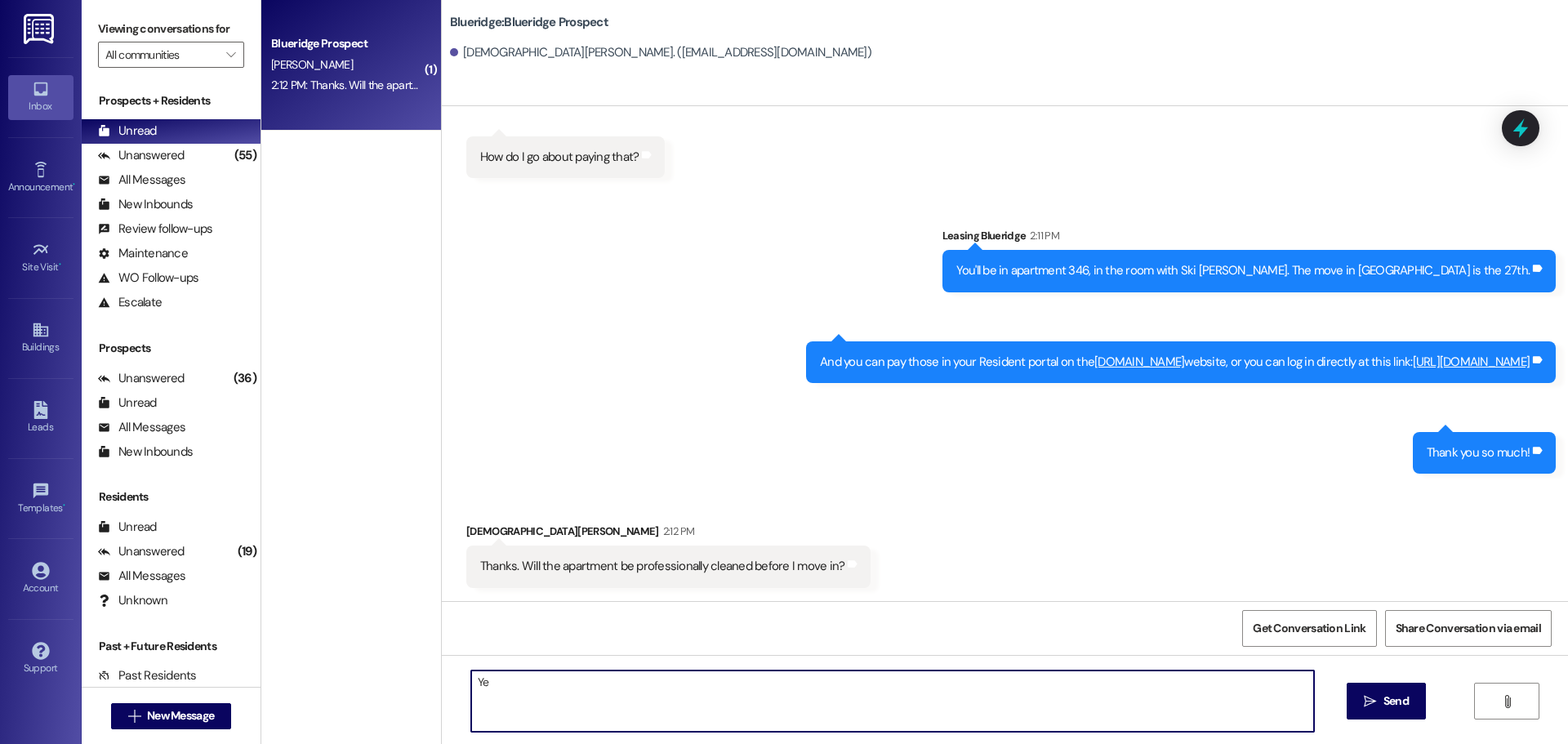
type textarea "Y"
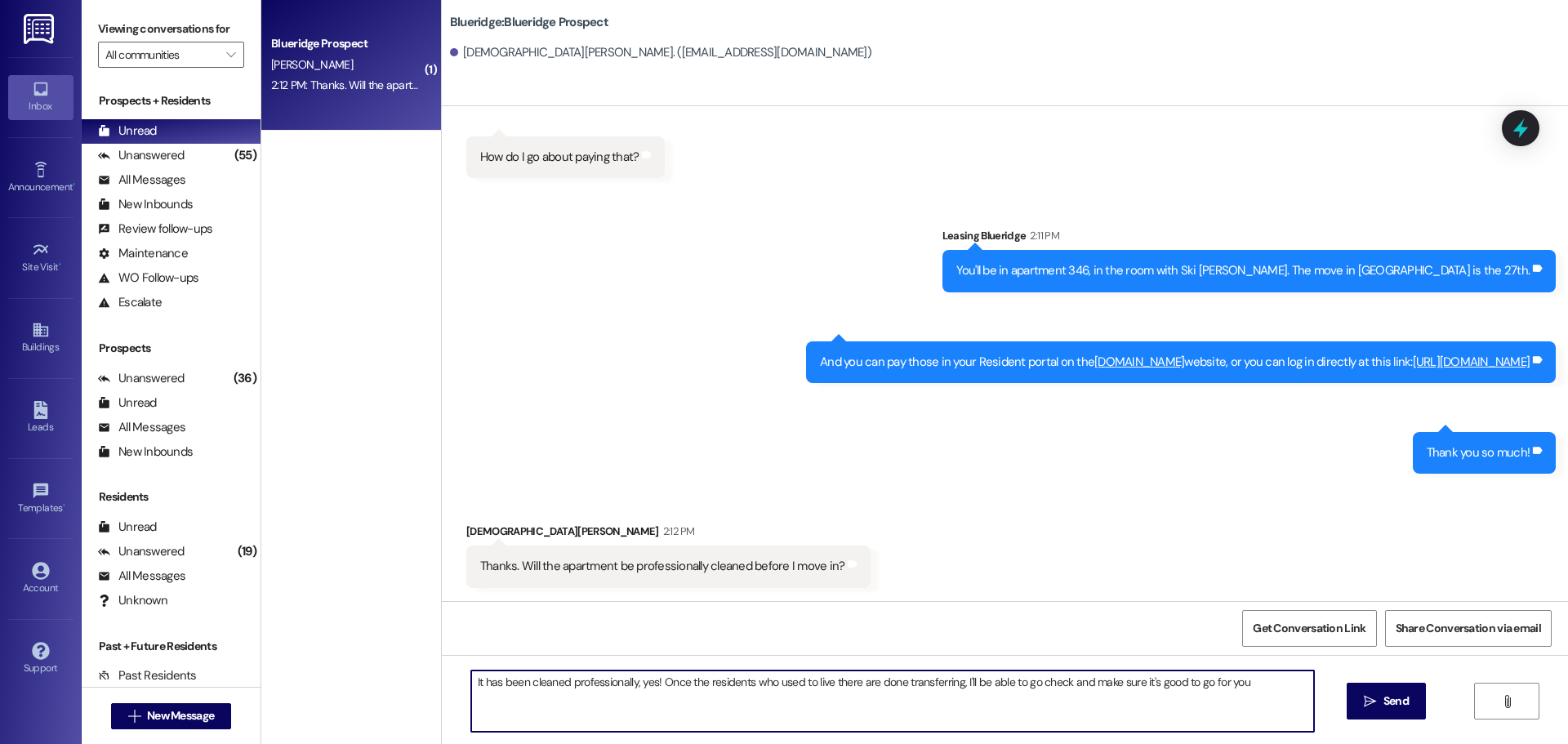
type textarea "It has been cleaned professionally, yes! Once the residents who used to live th…"
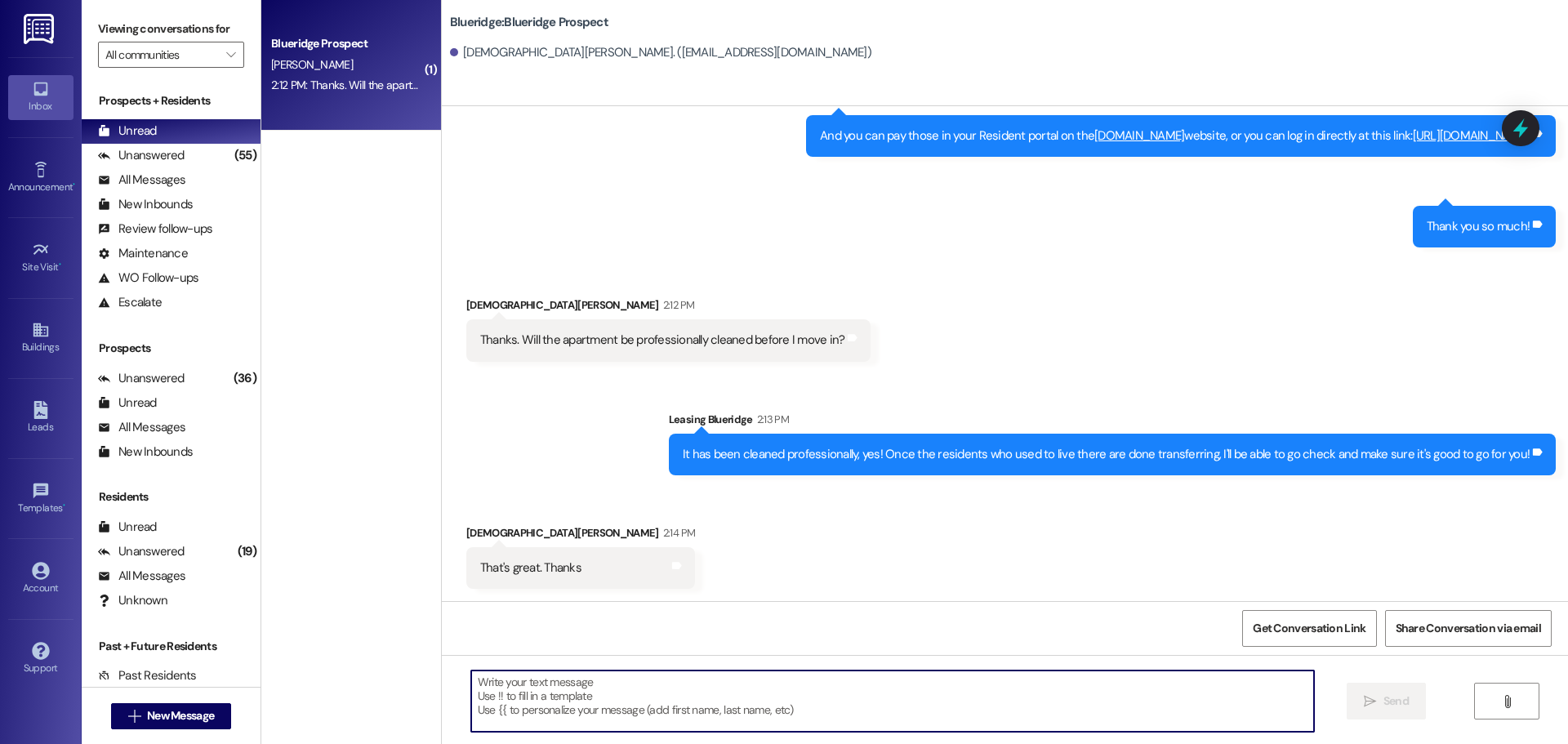
scroll to position [4788, 0]
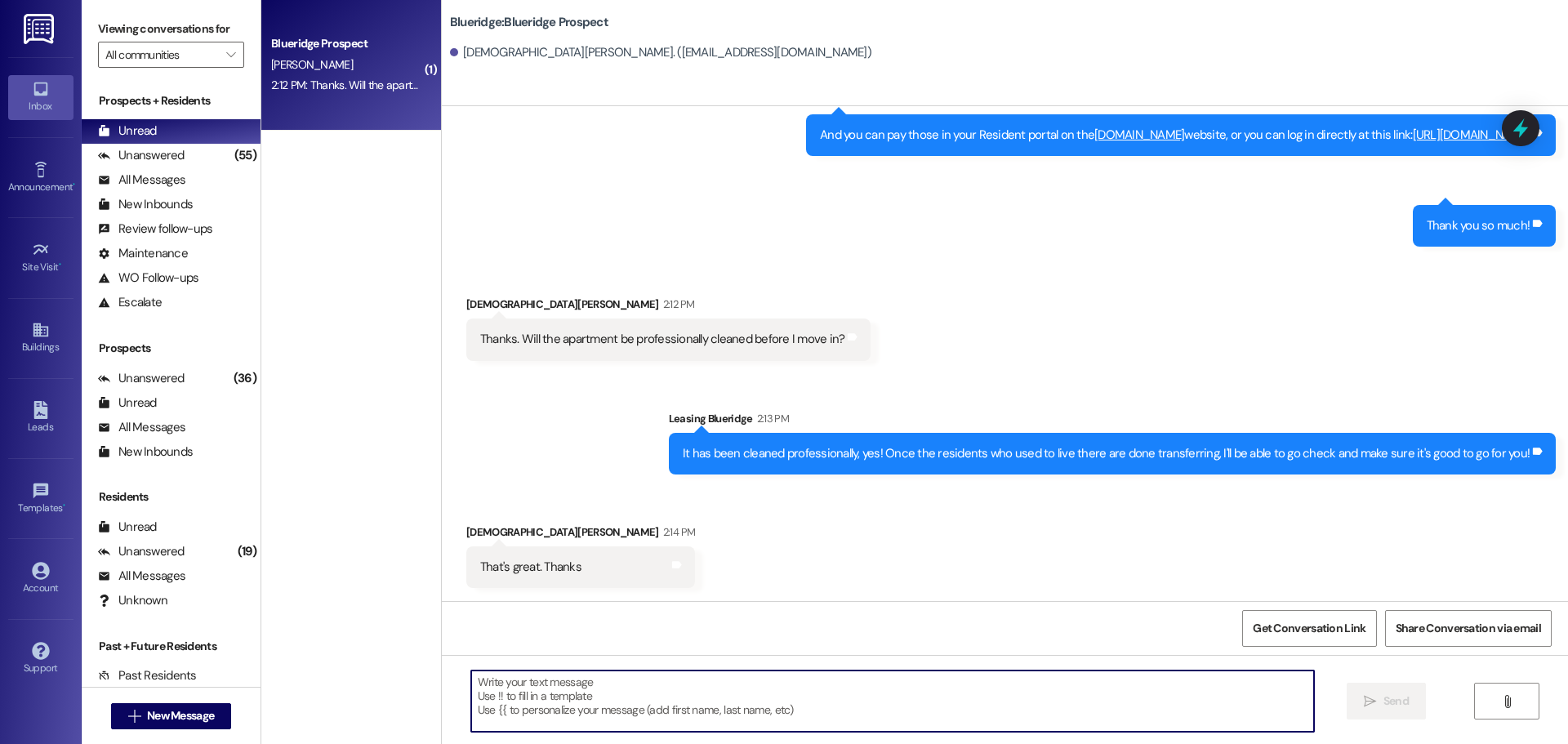
click at [656, 701] on textarea at bounding box center [893, 701] width 843 height 61
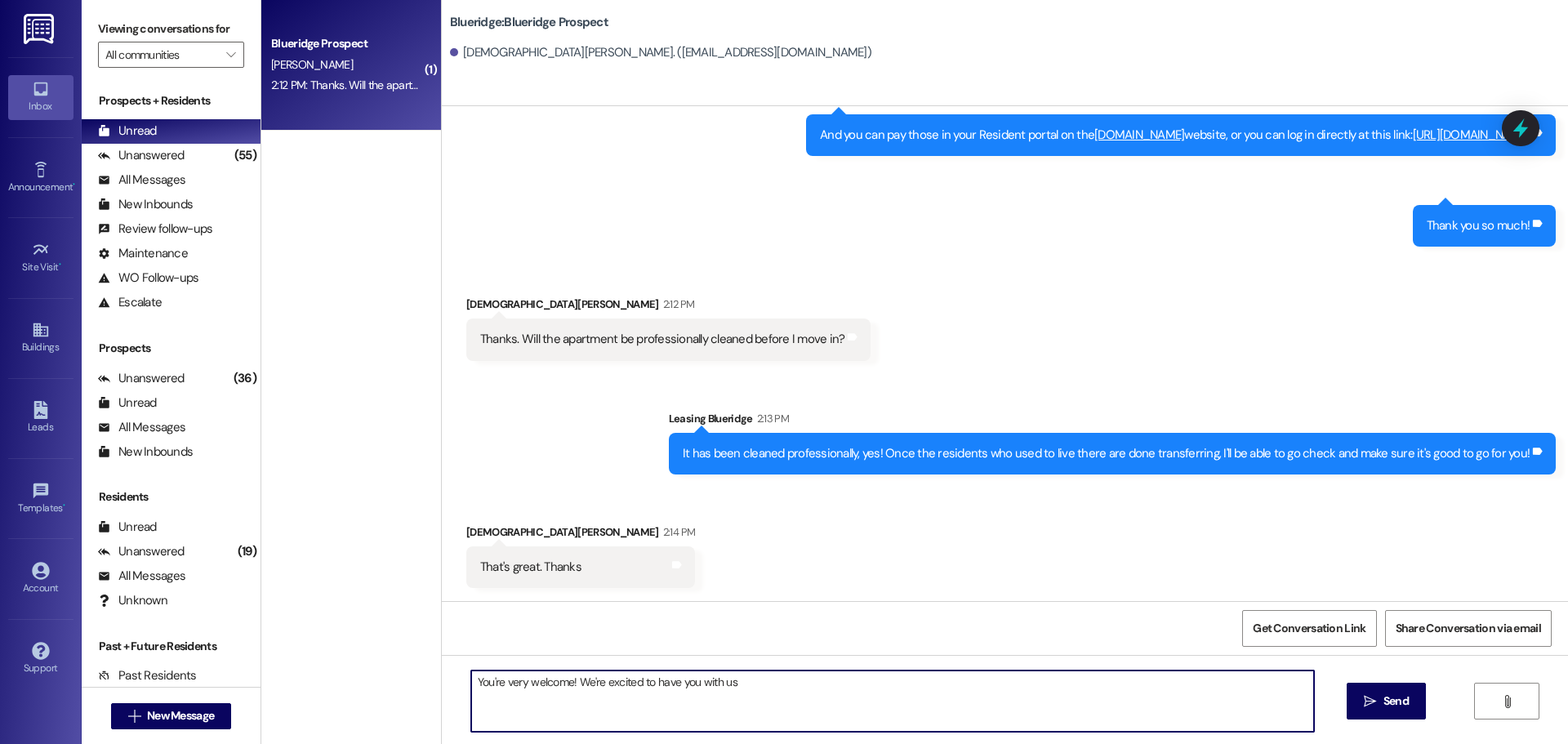
type textarea "You're very welcome! We're excited to have you with us!"
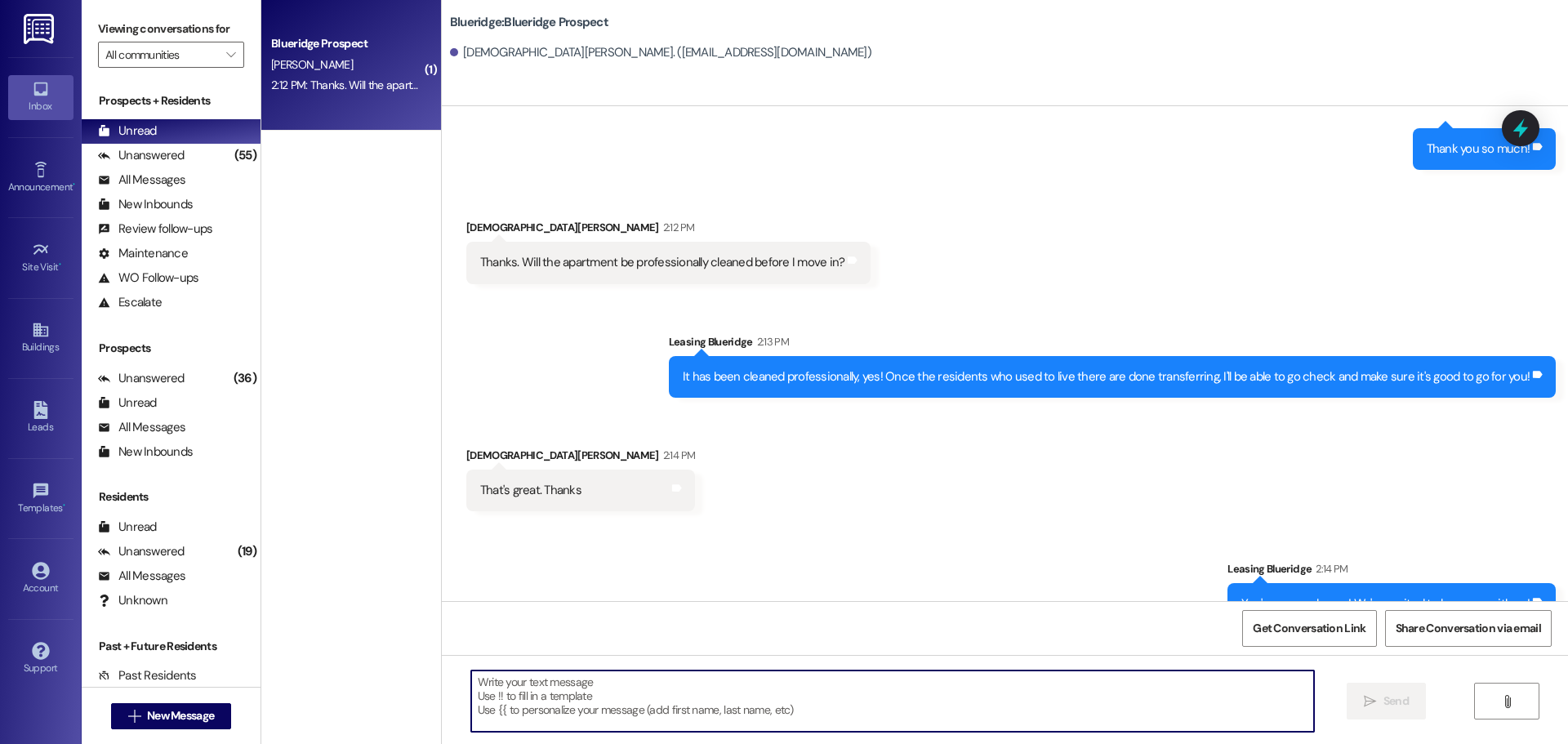
scroll to position [4902, 0]
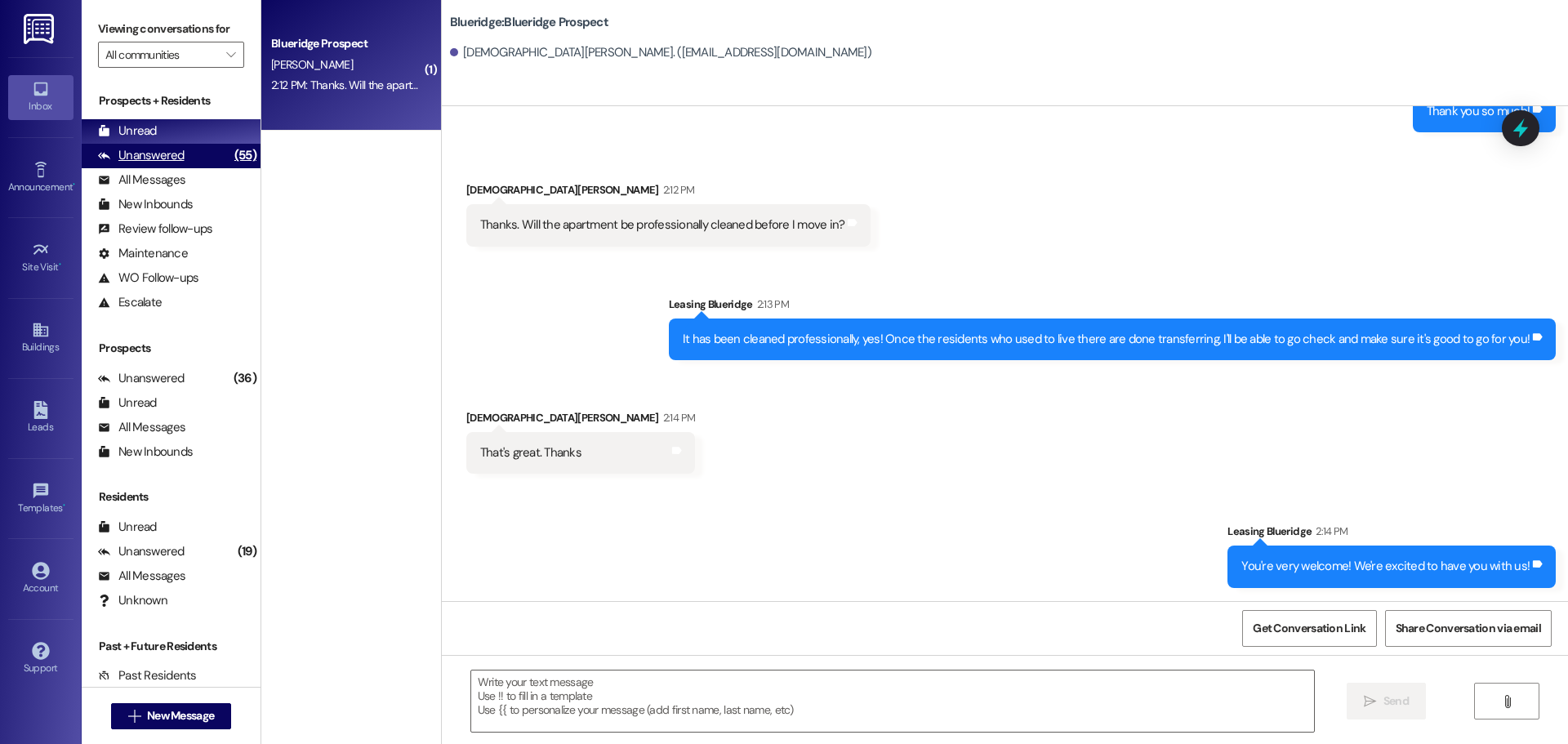
click at [210, 161] on div "Unanswered (55)" at bounding box center [171, 156] width 179 height 25
click at [209, 141] on div "Unread (0)" at bounding box center [171, 131] width 179 height 25
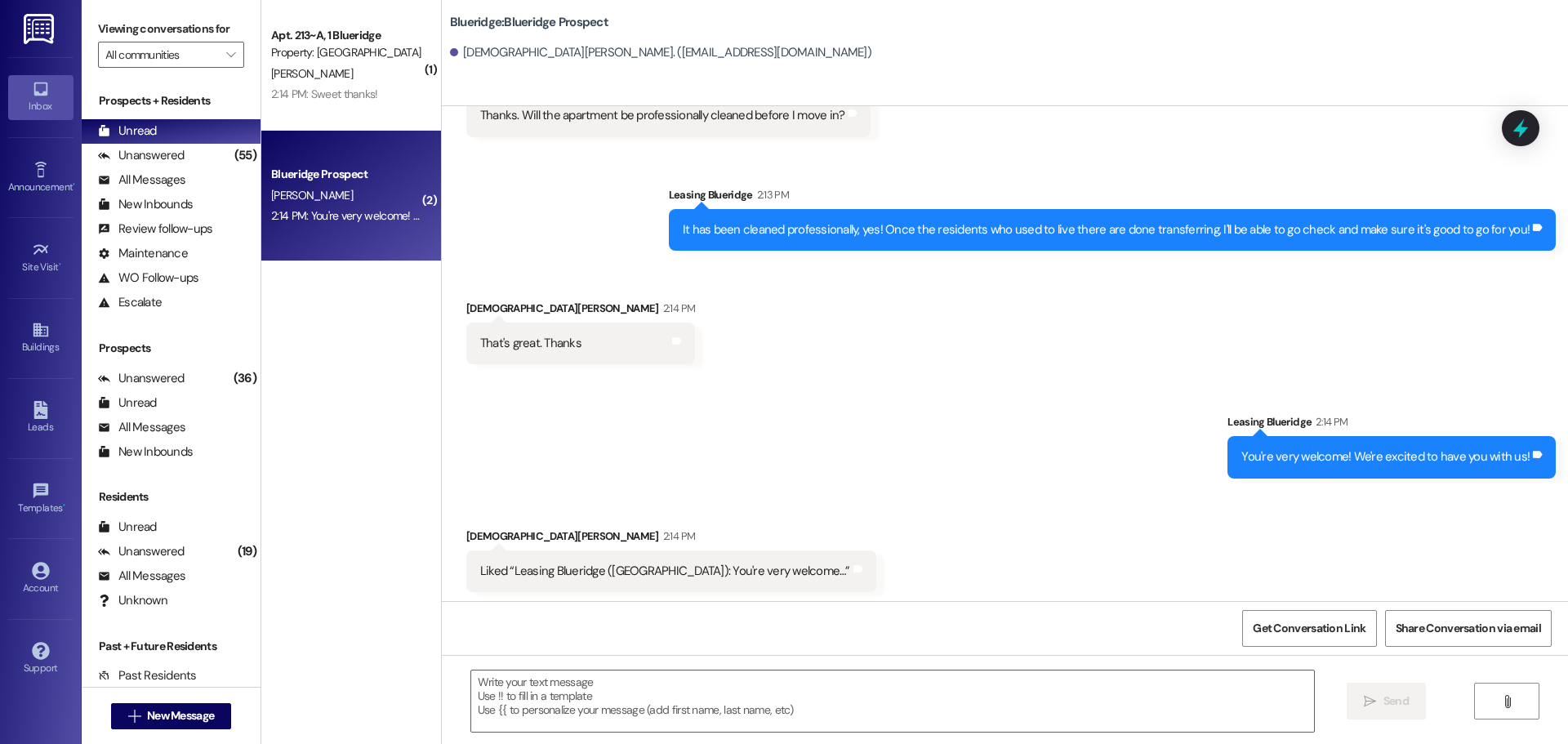
scroll to position [5016, 0]
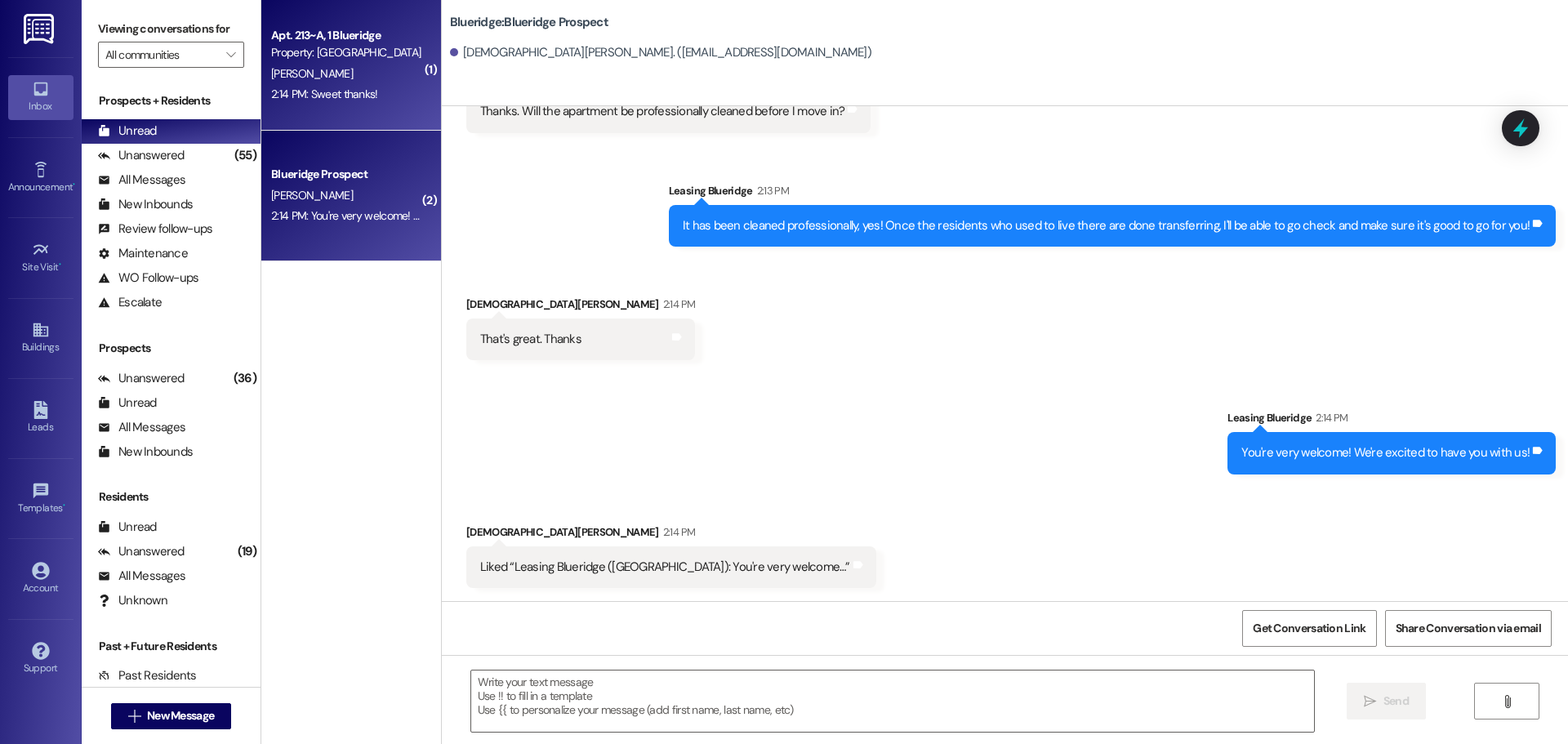
click at [336, 111] on div "Apt. 213~A, 1 Blueridge Property: Blueridge [PERSON_NAME] 2:14 PM: Sweet thanks…" at bounding box center [351, 66] width 180 height 131
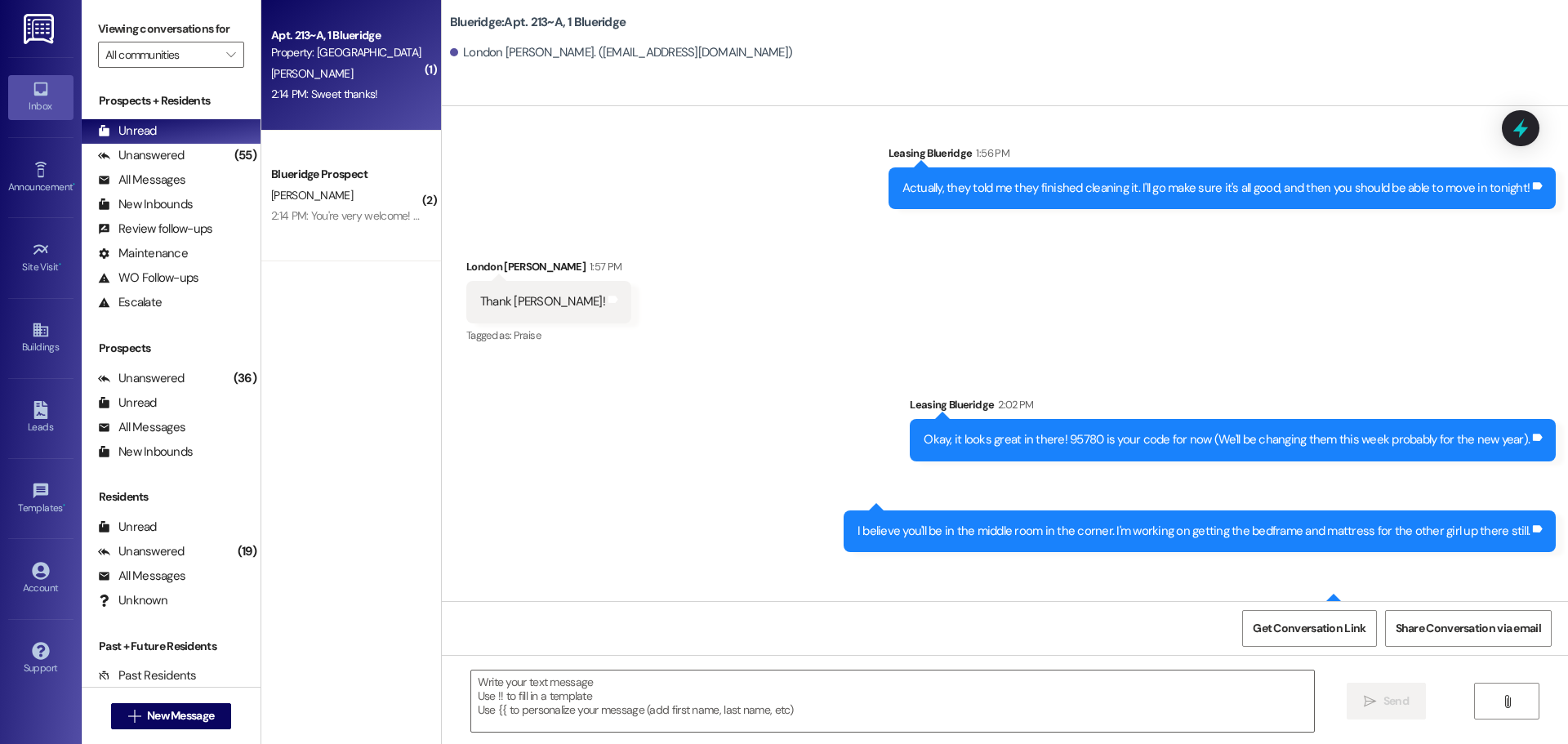
scroll to position [39372, 0]
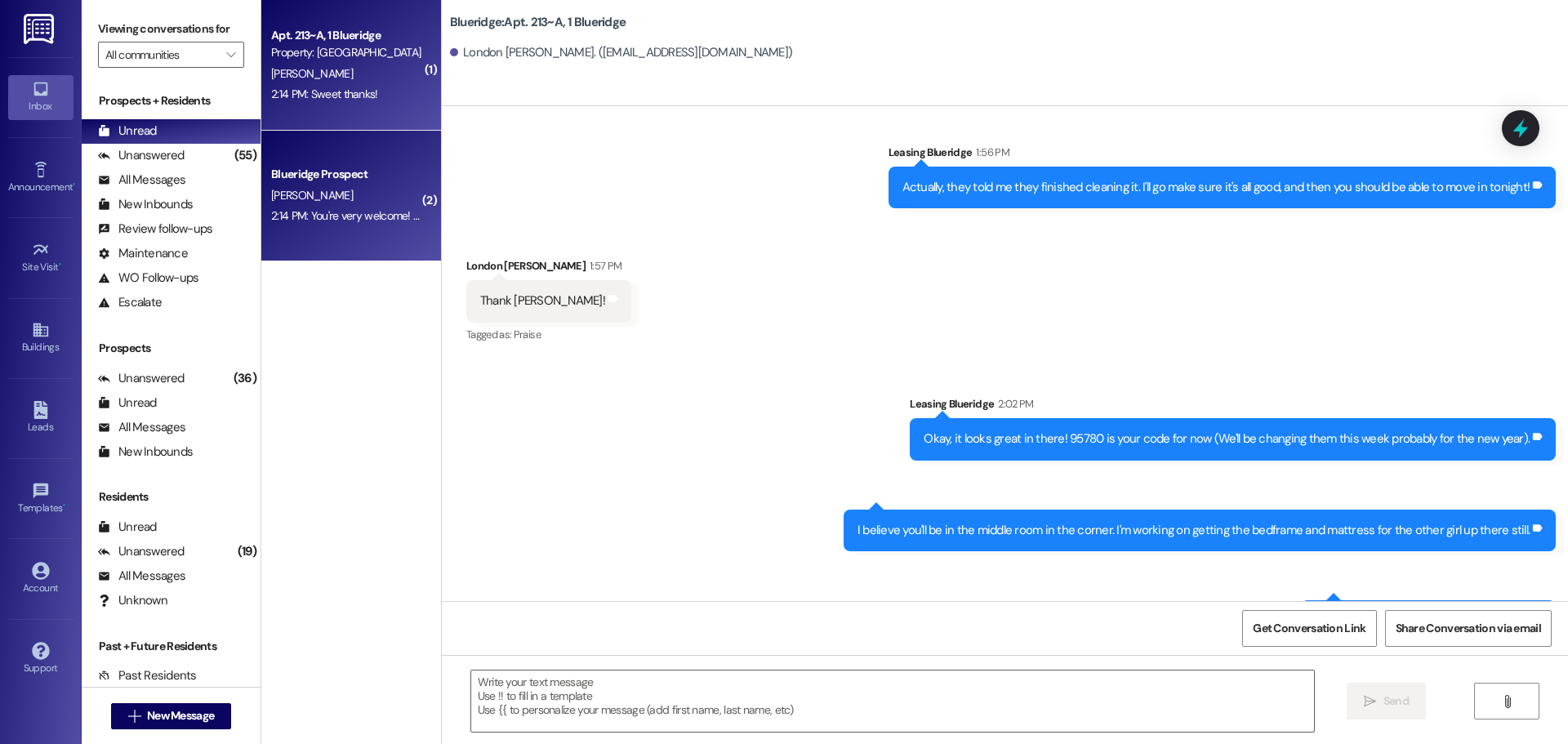
click at [303, 188] on span "[PERSON_NAME]" at bounding box center [312, 195] width 82 height 14
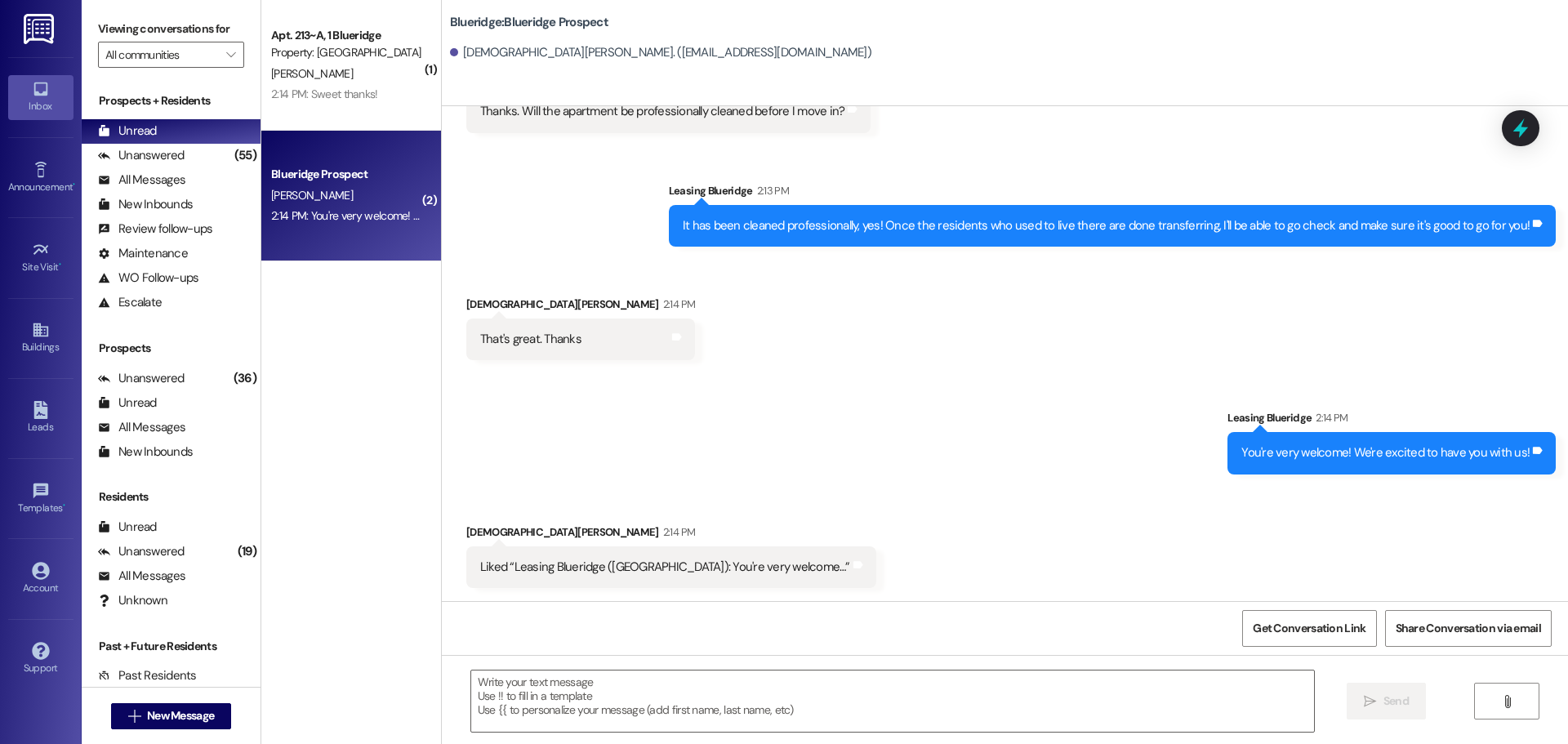
scroll to position [5016, 0]
click at [986, 392] on div "Sent via SMS Leasing Blueridge 2:14 PM You're very welcome! We're excited to ha…" at bounding box center [1004, 429] width 1126 height 113
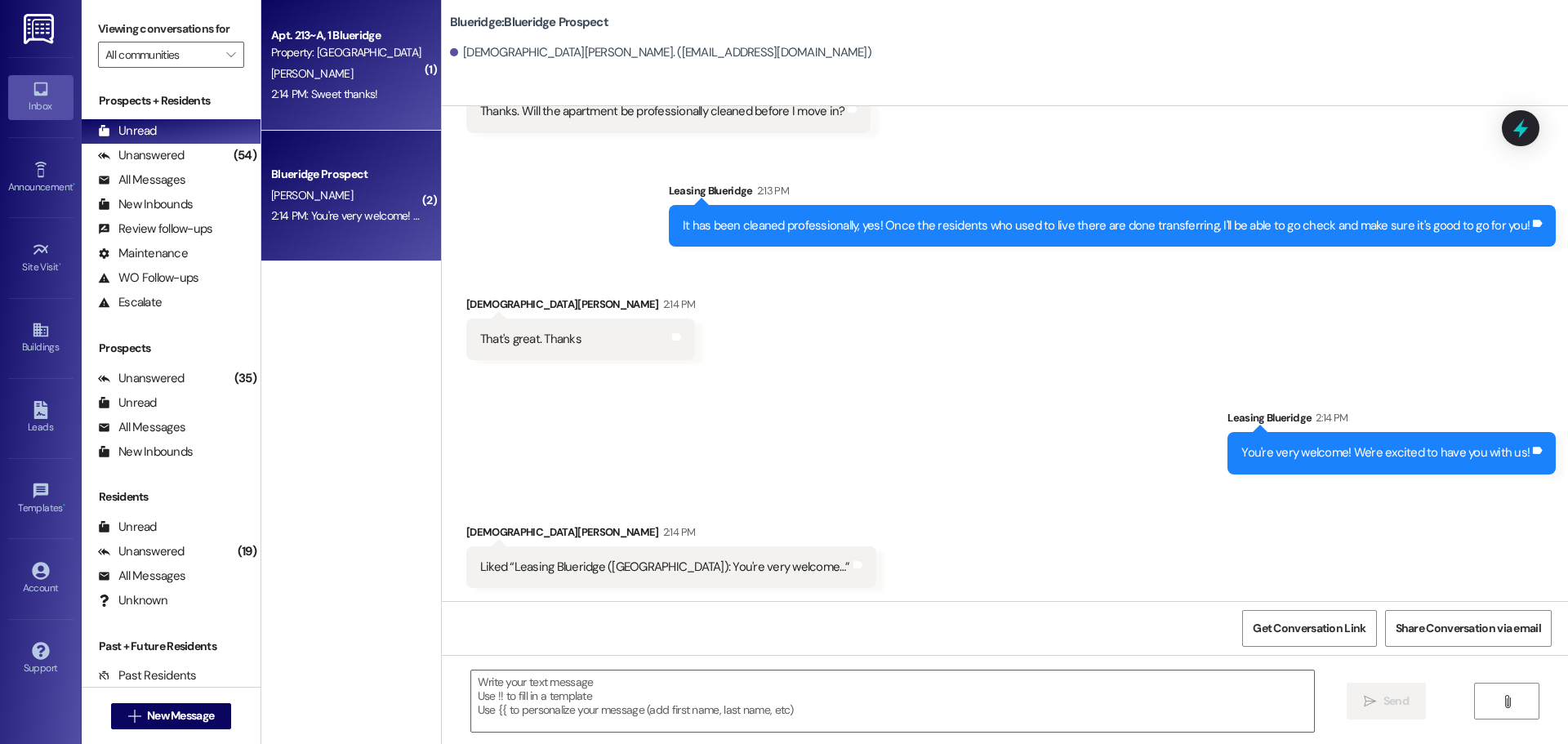
click at [340, 88] on div "2:14 PM: Sweet thanks! 2:14 PM: Sweet thanks!" at bounding box center [325, 94] width 107 height 14
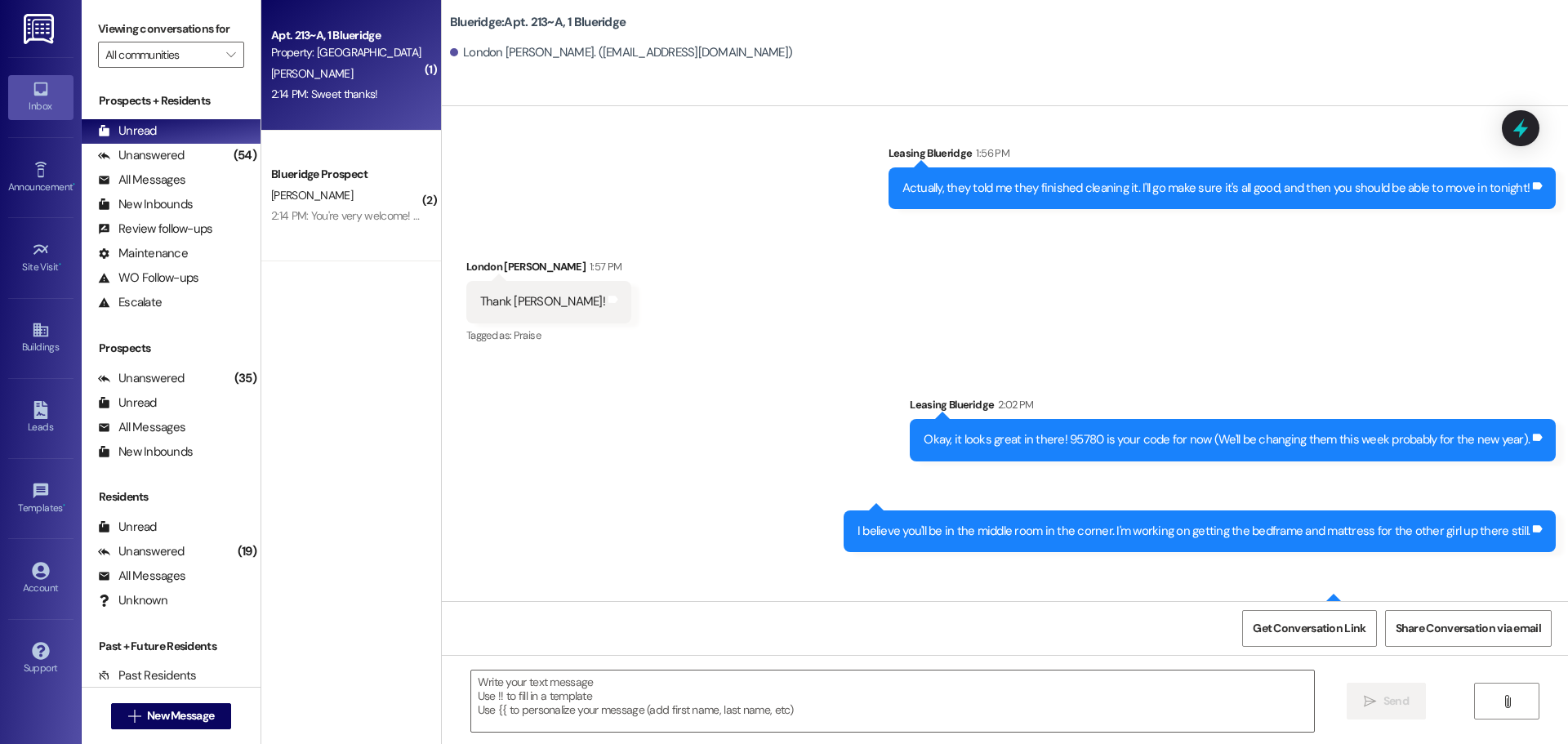
scroll to position [39372, 0]
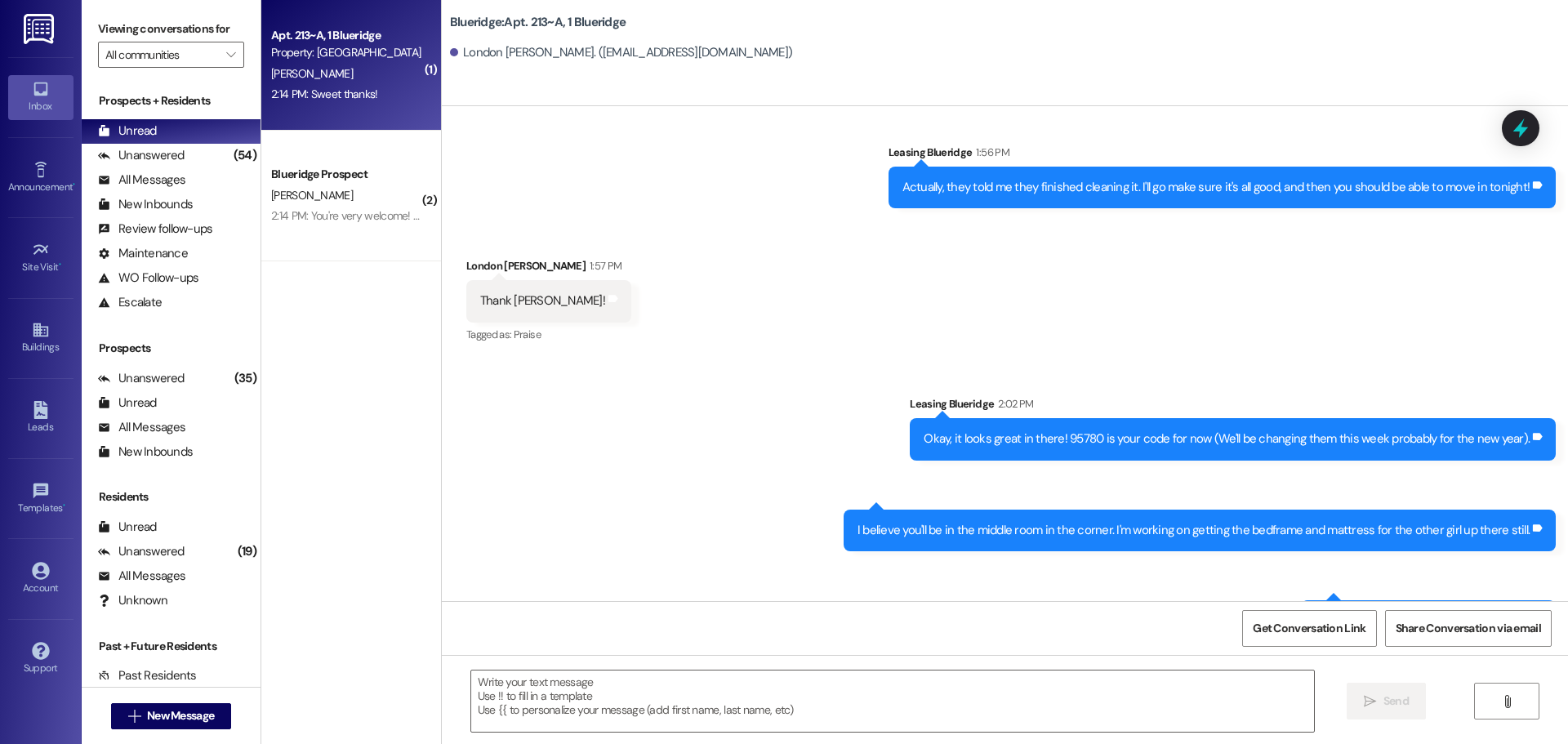
click at [956, 655] on div "Received via SMS London [PERSON_NAME] 2:14 PM Sweet thanks! Tags and notes Tagg…" at bounding box center [1004, 724] width 1126 height 138
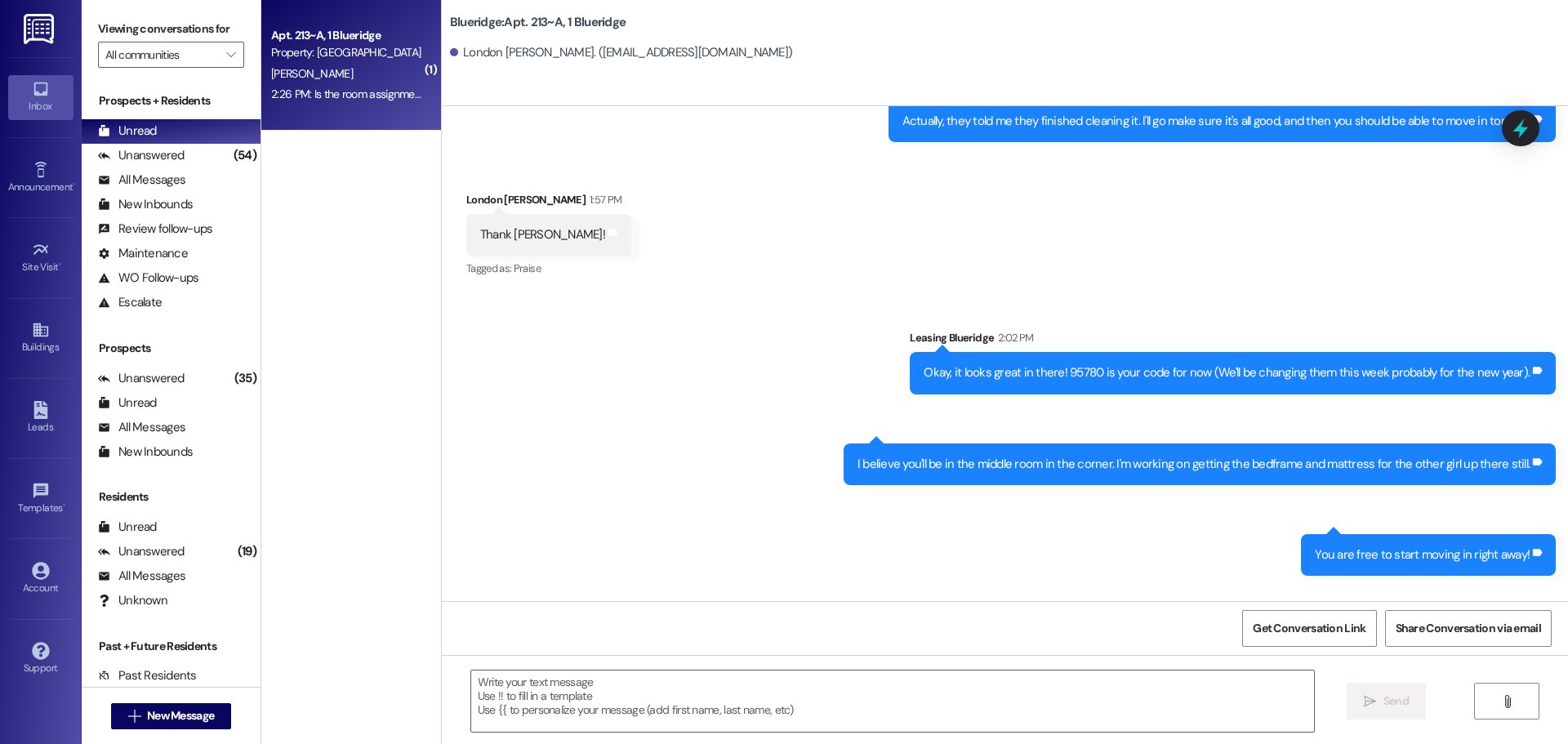
scroll to position [39503, 0]
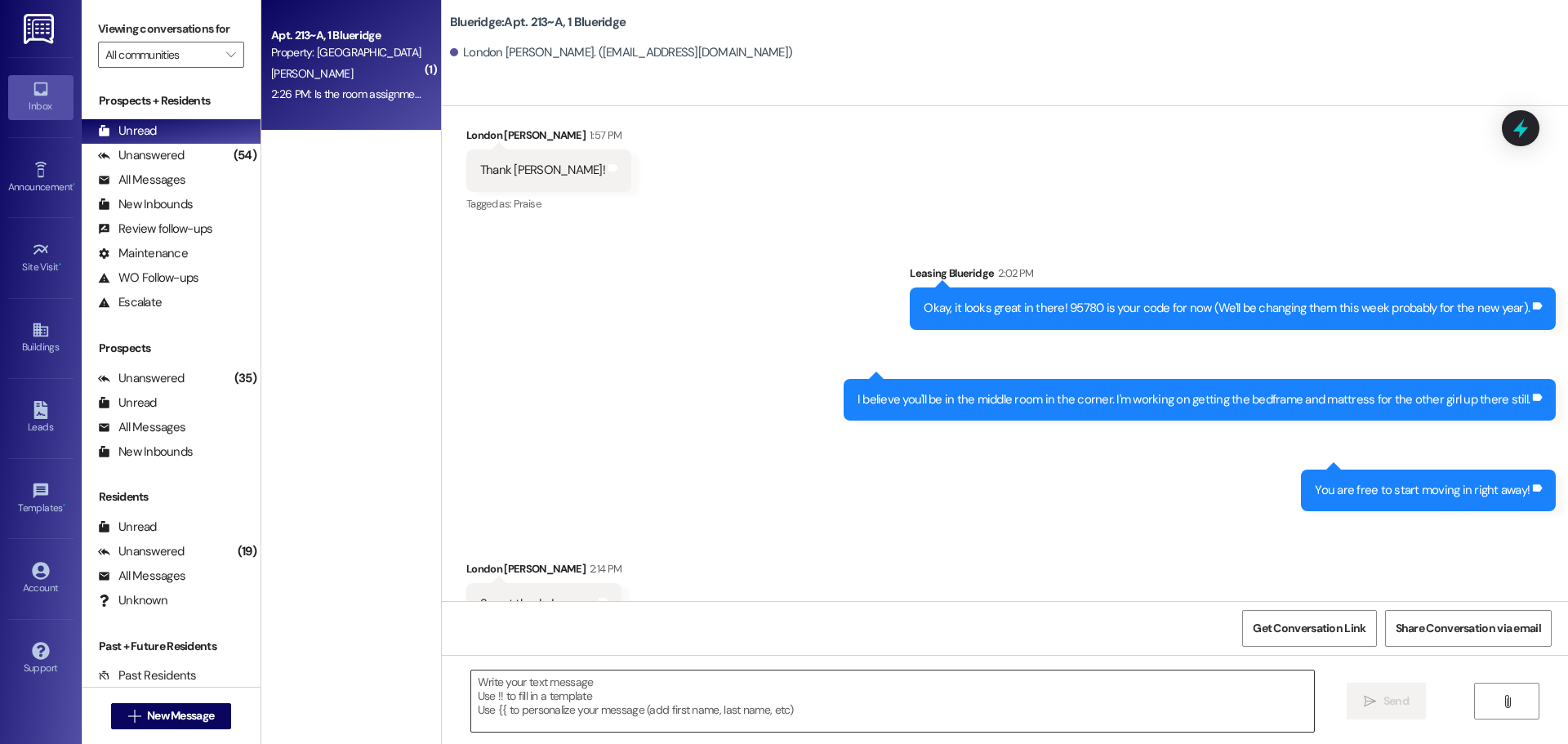
click at [989, 713] on textarea at bounding box center [893, 701] width 843 height 61
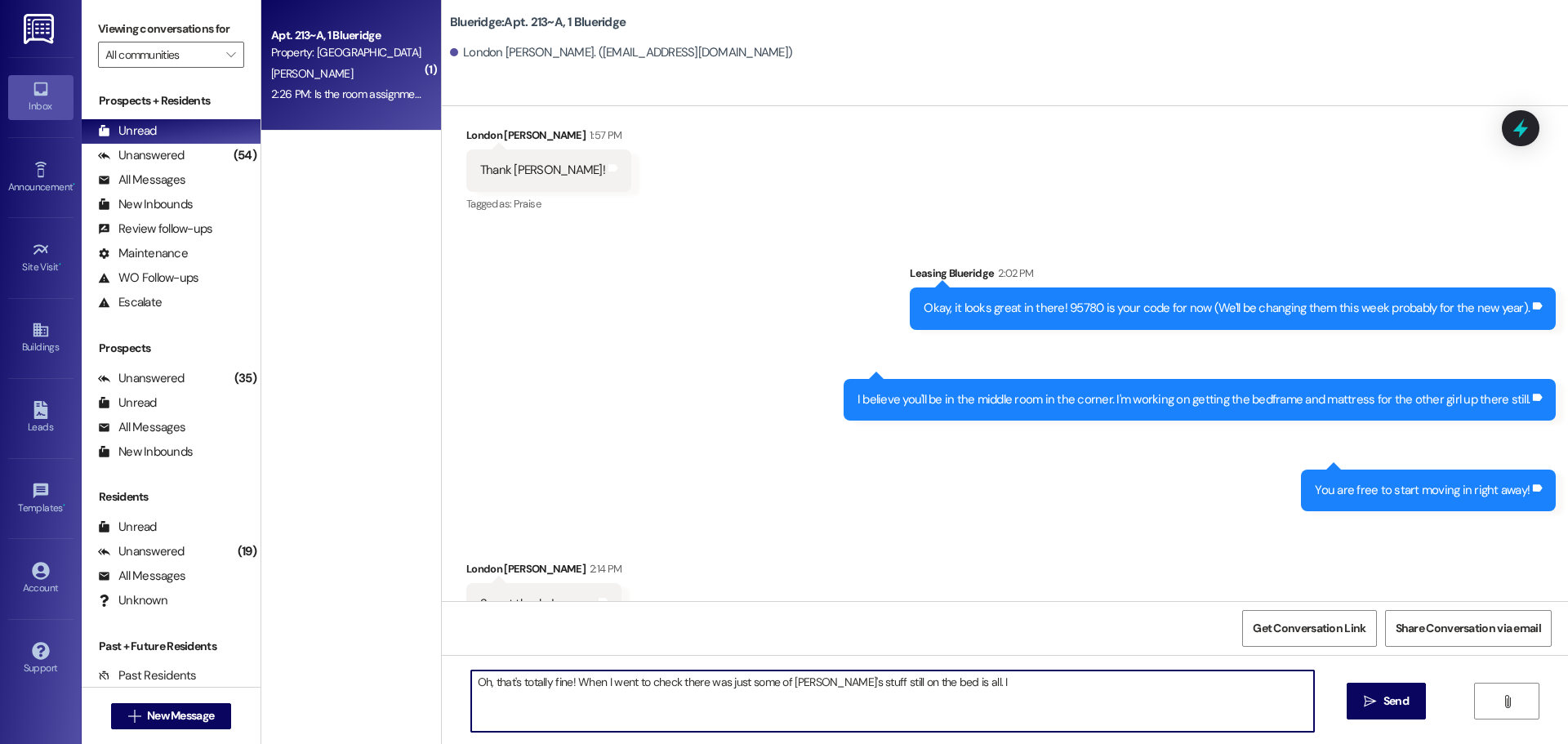
type textarea "Oh, that's totally fine! When I went to check there was just some of [PERSON_NA…"
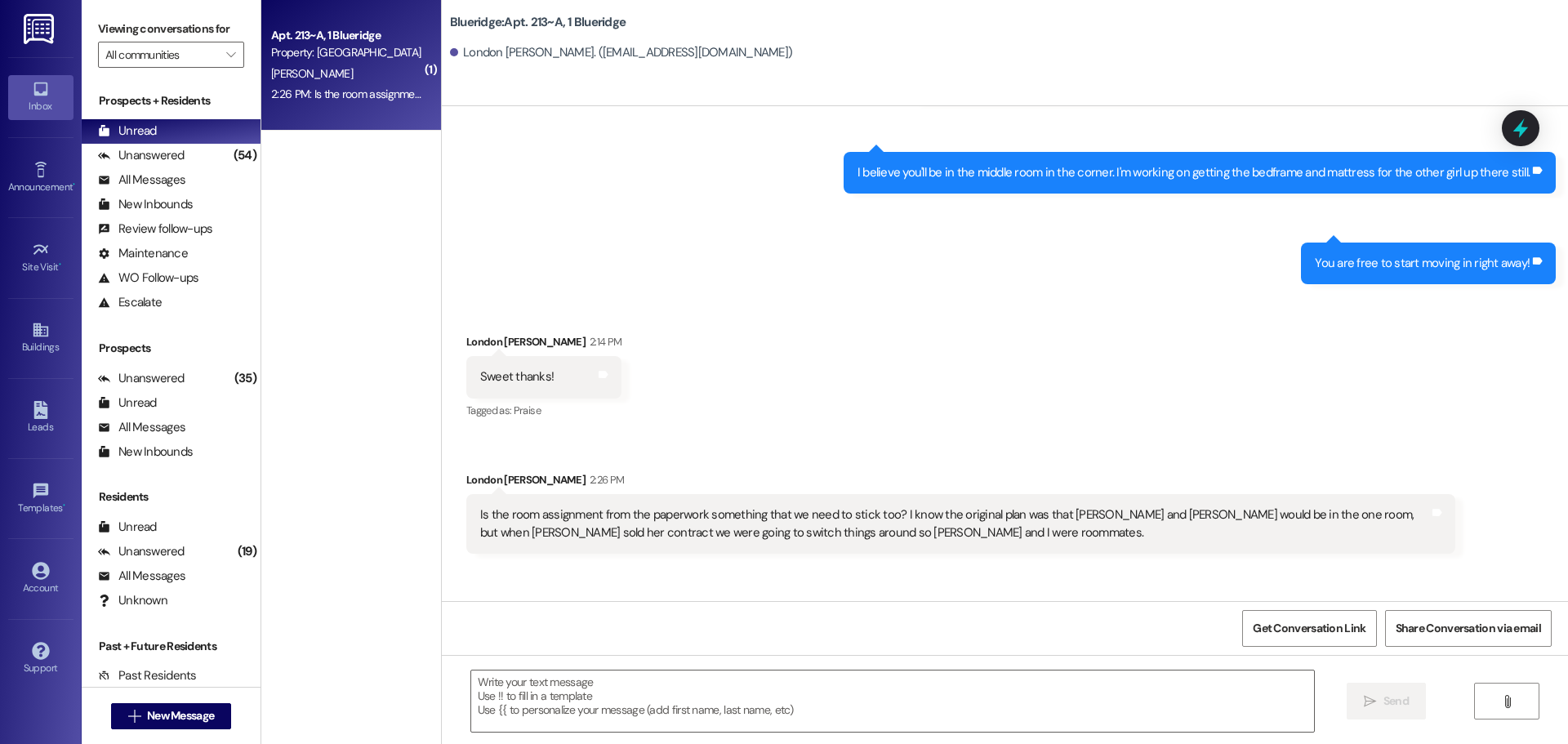
scroll to position [39731, 0]
click at [1210, 565] on div "Sent via SMS Leasing Blueridge 2:27 PM Oh, that's totally fine! When I went to …" at bounding box center [1004, 621] width 1126 height 113
click at [1056, 703] on div "Received via SMS London [PERSON_NAME] 2:28 PM Liked “Leasing Blueridge ([GEOGRA…" at bounding box center [871, 747] width 833 height 89
click at [857, 565] on div "Sent via SMS Leasing Blueridge 2:27 PM Oh, that's totally fine! When I went to …" at bounding box center [1004, 621] width 1126 height 113
